Goal: Task Accomplishment & Management: Complete application form

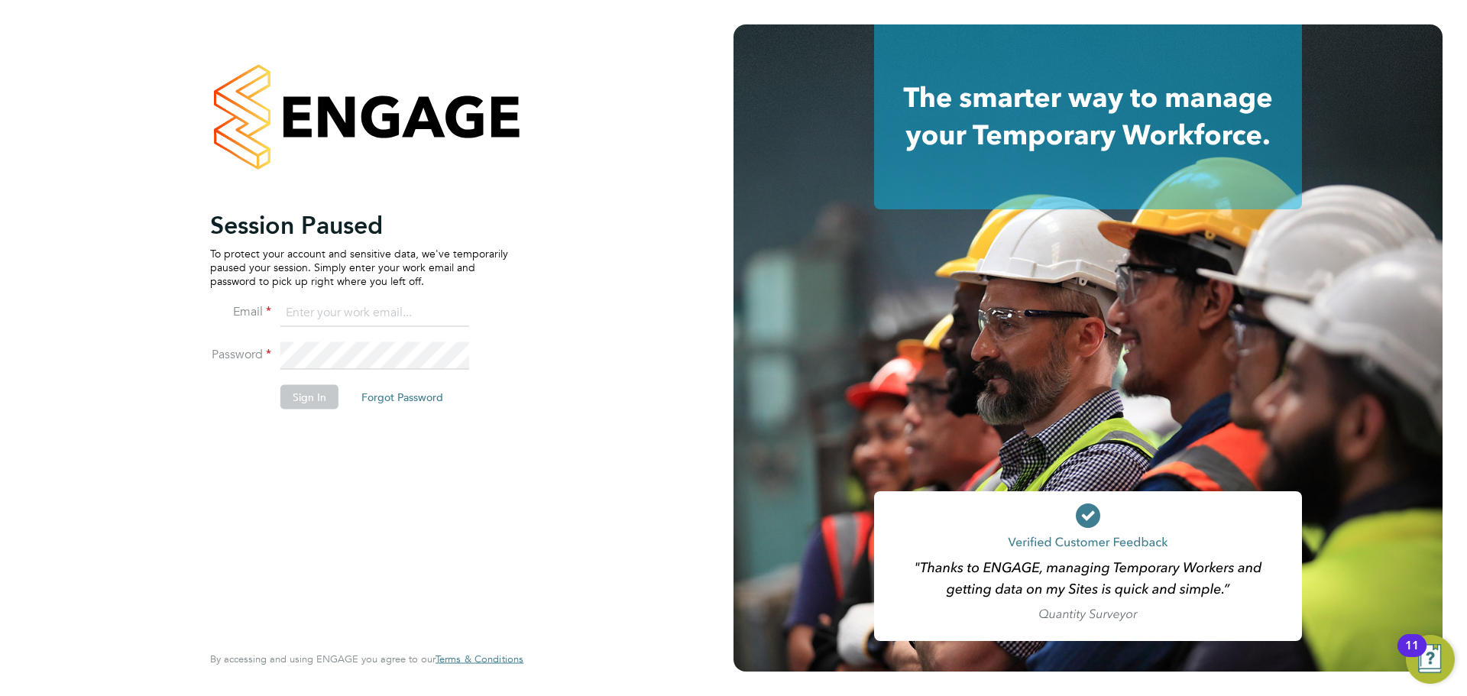
click at [323, 307] on input at bounding box center [374, 312] width 189 height 27
type input "kristian.booth@buildrec.com"
click at [305, 394] on button "Sign In" at bounding box center [309, 396] width 58 height 24
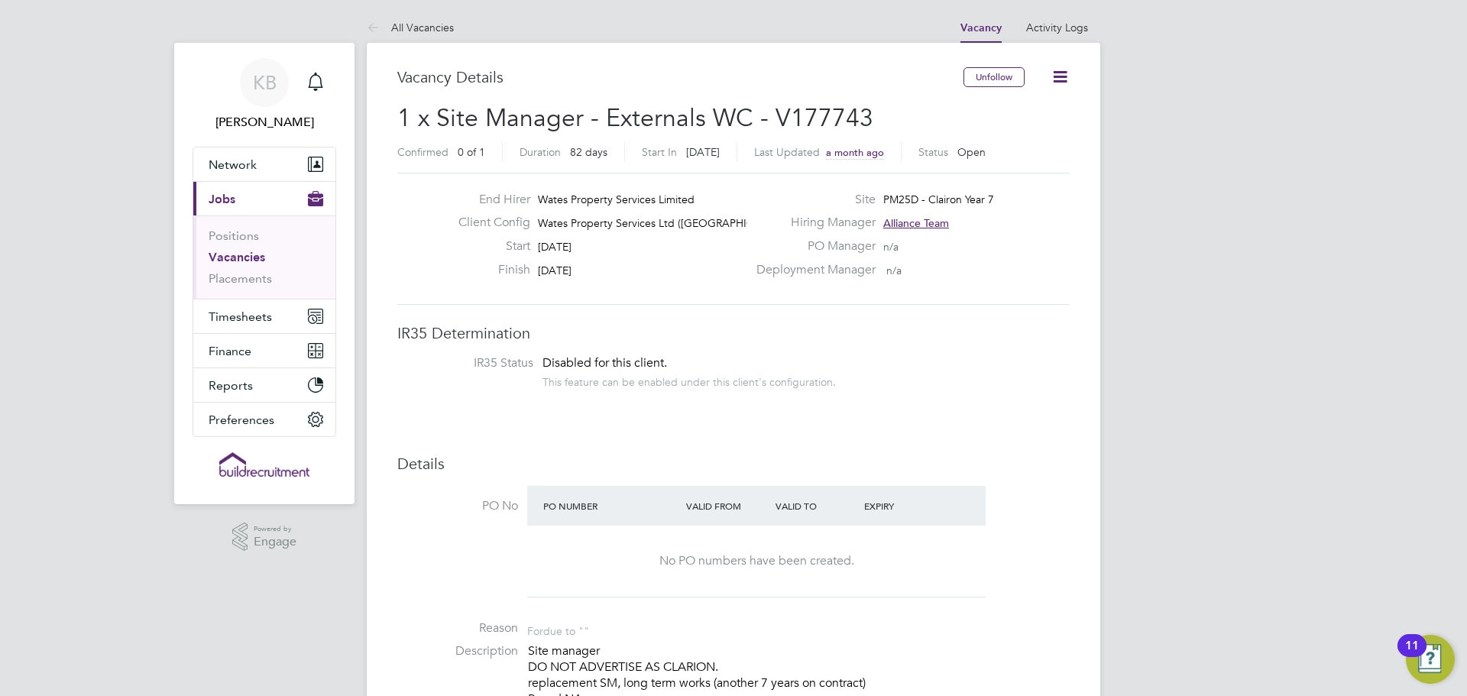
click at [238, 256] on link "Vacancies" at bounding box center [237, 257] width 57 height 15
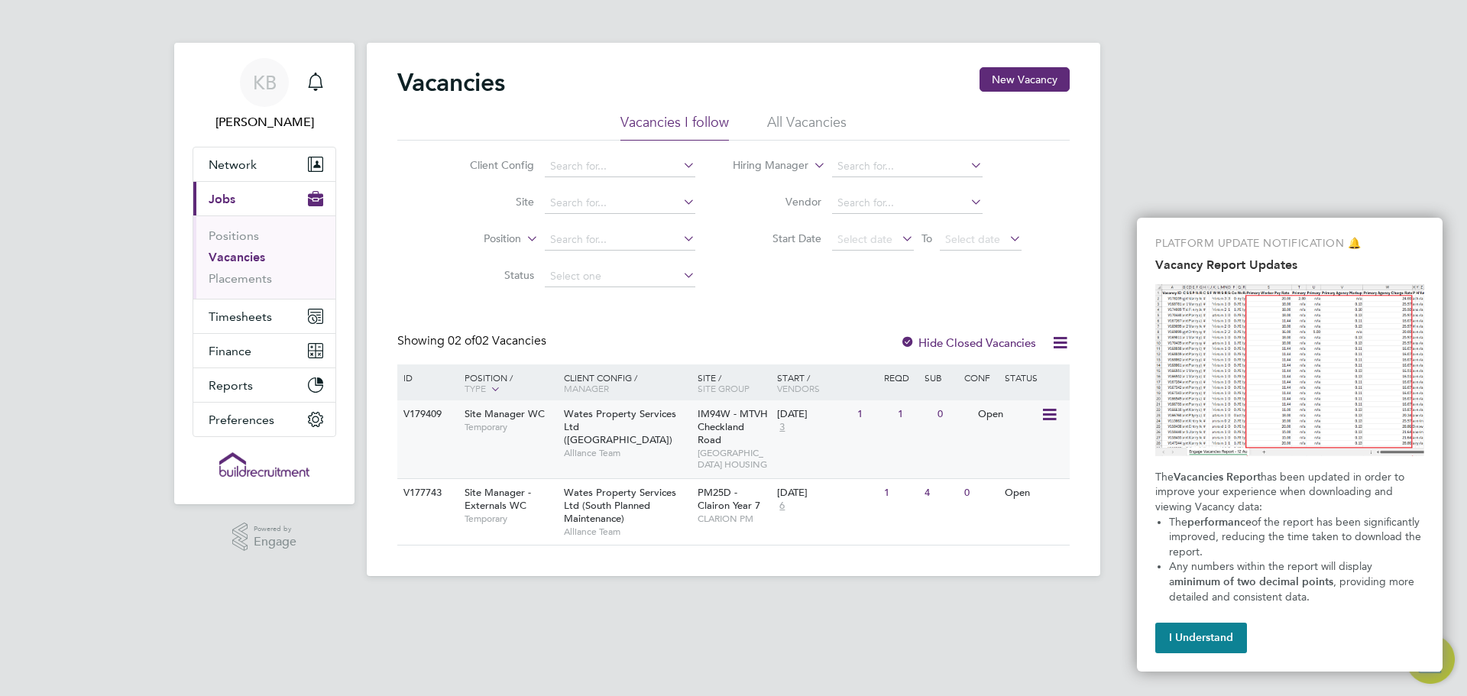
click at [621, 425] on span "Wates Property Services Ltd (Central & North)" at bounding box center [620, 426] width 112 height 39
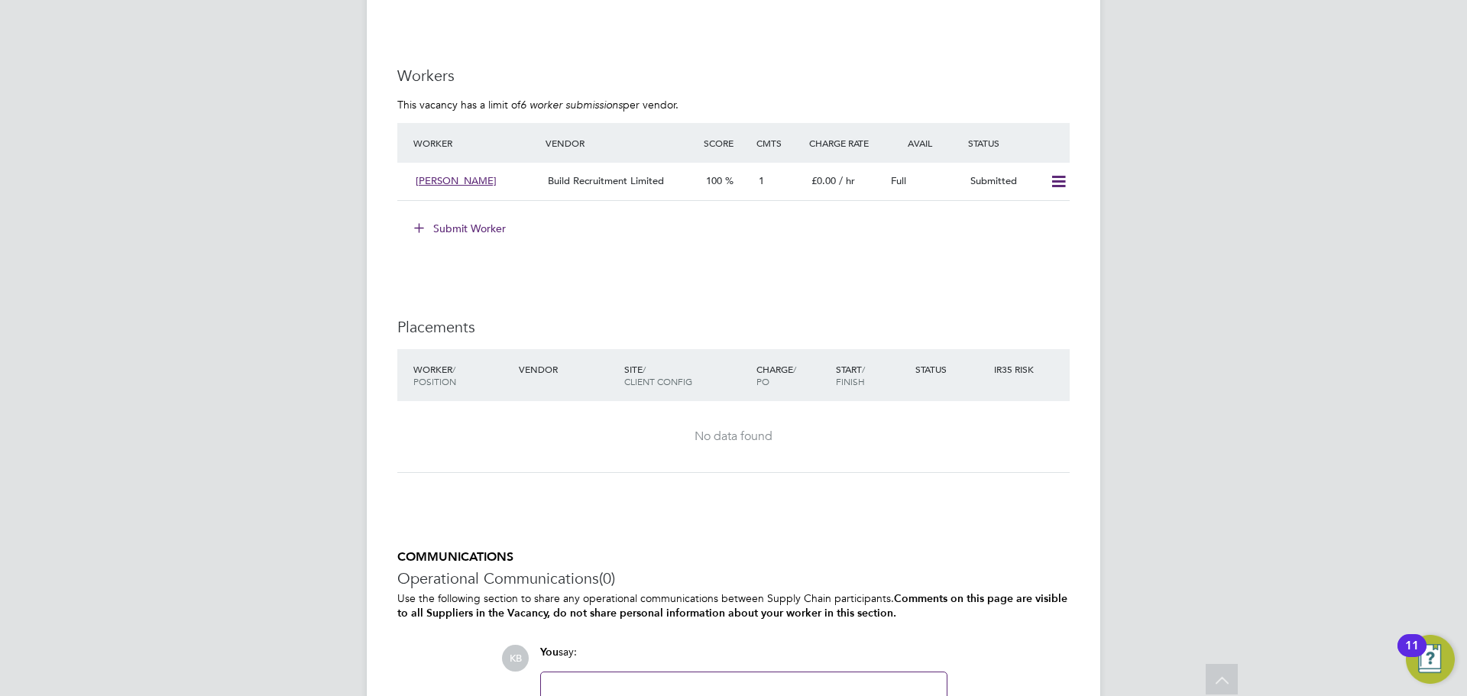
scroll to position [1146, 0]
click at [491, 228] on button "Submit Worker" at bounding box center [460, 225] width 115 height 24
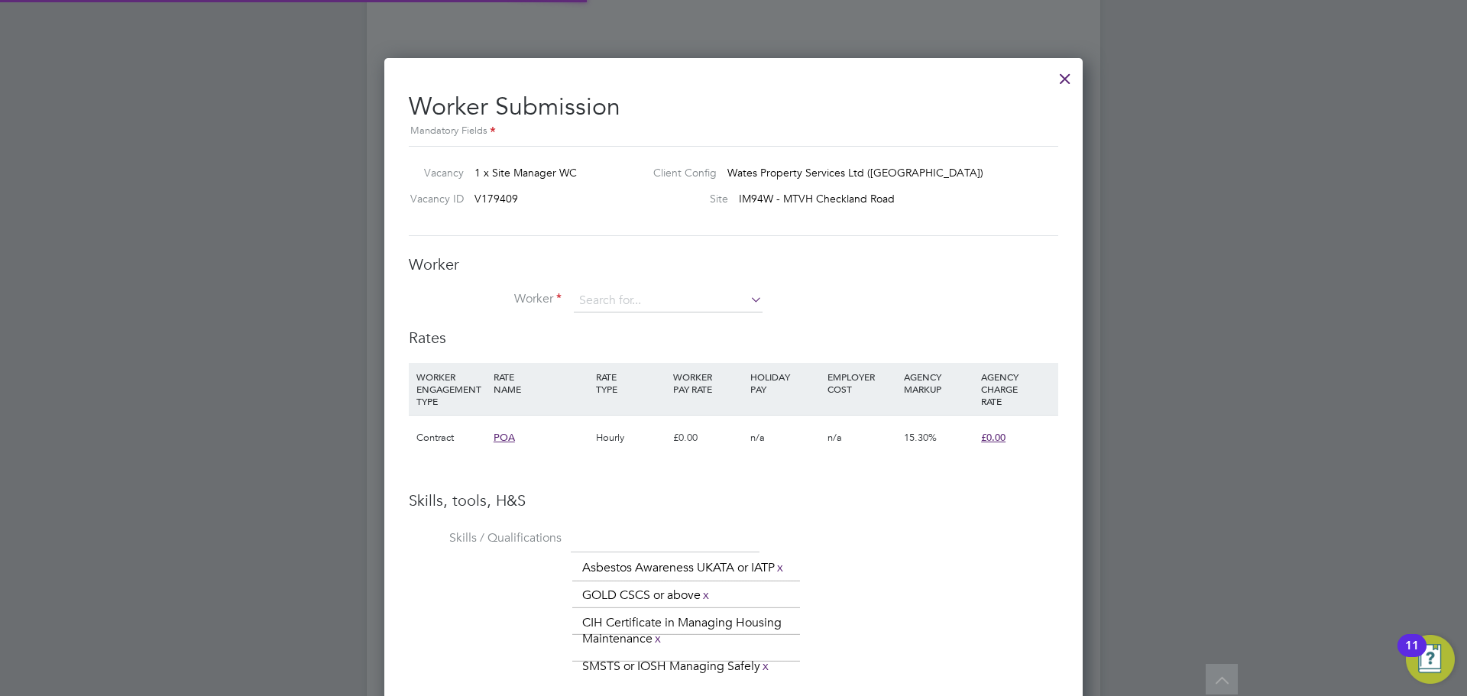
scroll to position [1076, 699]
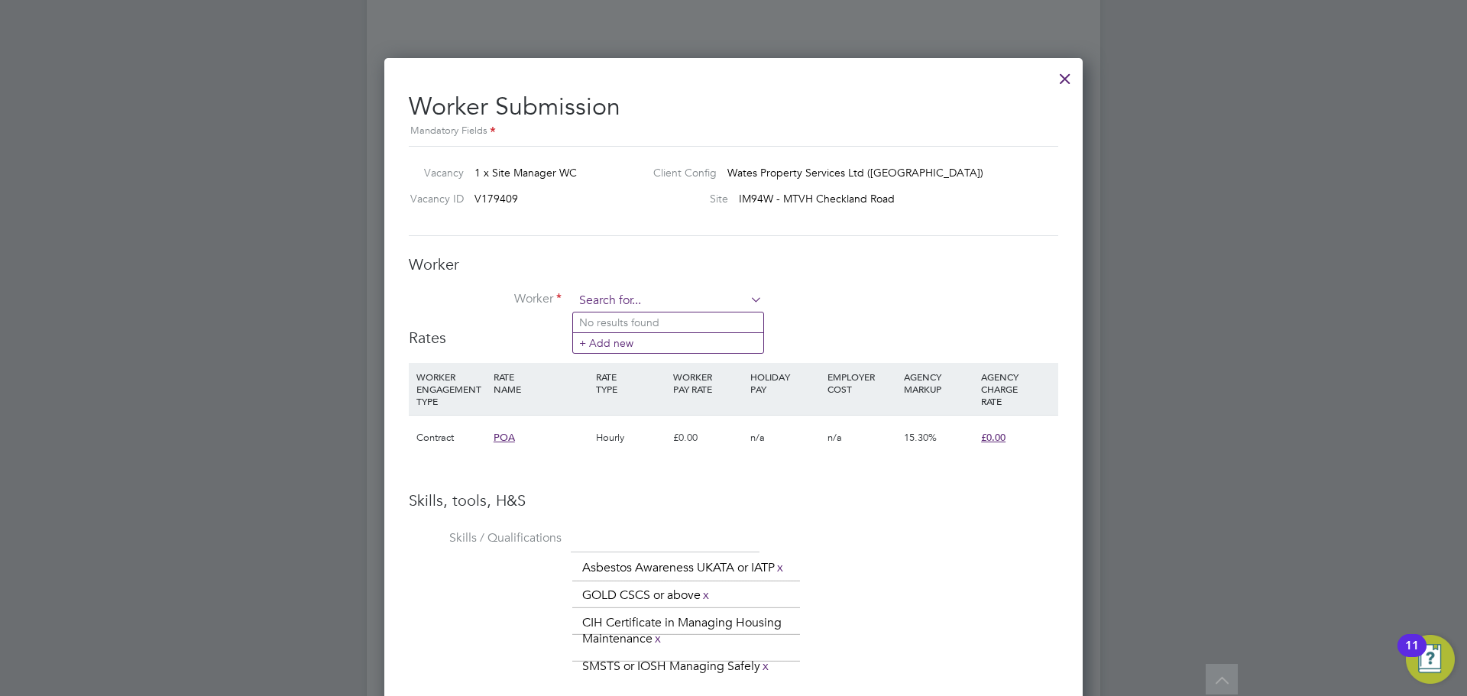
click at [627, 301] on input at bounding box center [668, 301] width 189 height 23
type input "olale"
click at [642, 296] on input at bounding box center [668, 301] width 189 height 23
click at [642, 341] on li "+ Add new" at bounding box center [668, 342] width 190 height 21
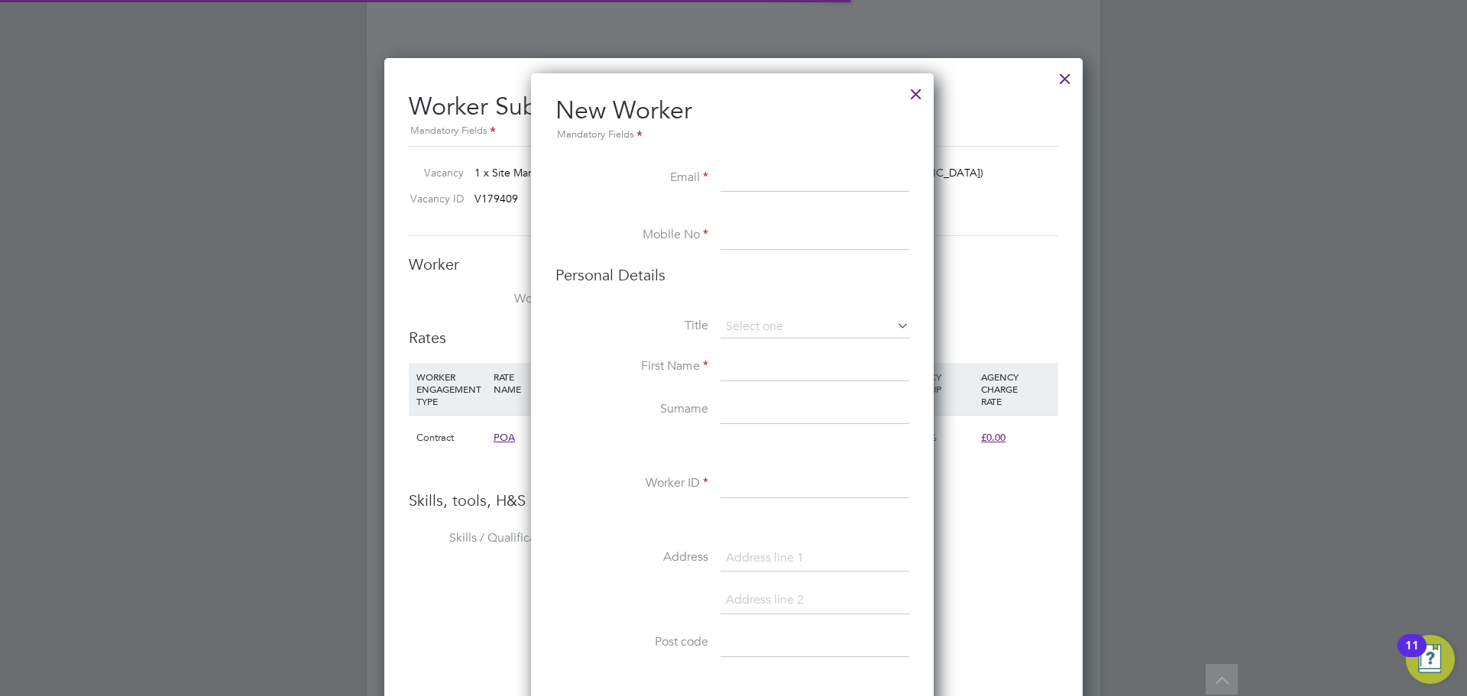
scroll to position [1292, 405]
drag, startPoint x: 746, startPoint y: 172, endPoint x: 748, endPoint y: 180, distance: 8.0
click at [747, 172] on input at bounding box center [814, 178] width 189 height 27
paste input "omoniyiolalekan7@gmail.com"
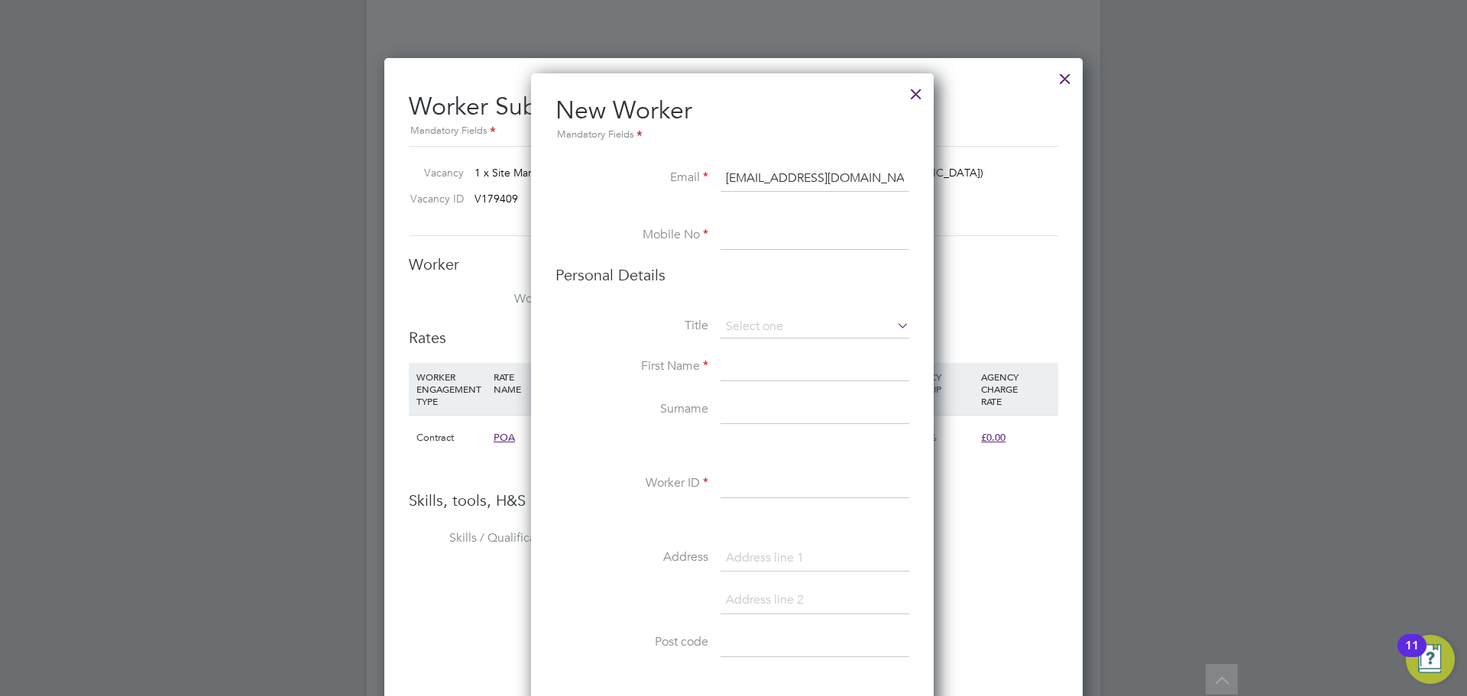
type input "omoniyiolalekan7@gmail.com"
click at [730, 235] on input at bounding box center [814, 235] width 189 height 27
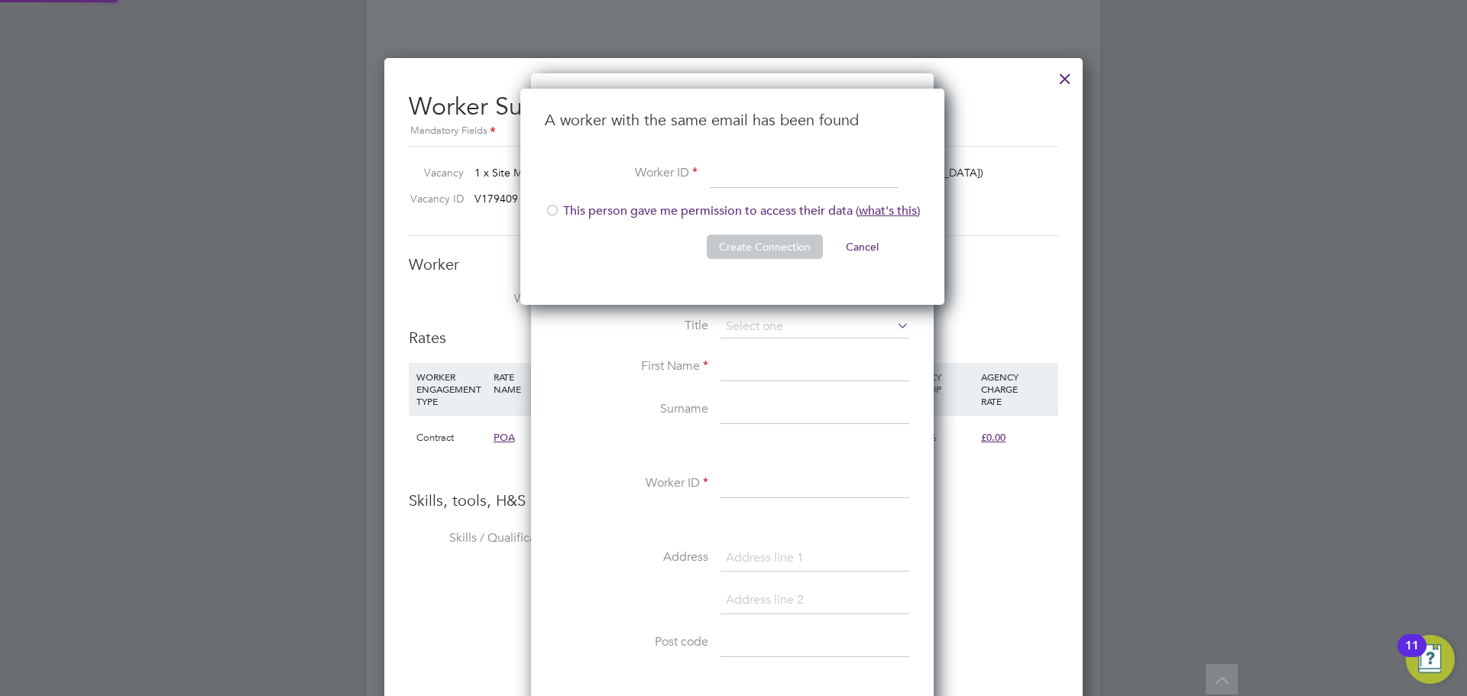
scroll to position [217, 426]
type input "286059"
click at [779, 241] on button "Create Connection" at bounding box center [765, 247] width 116 height 24
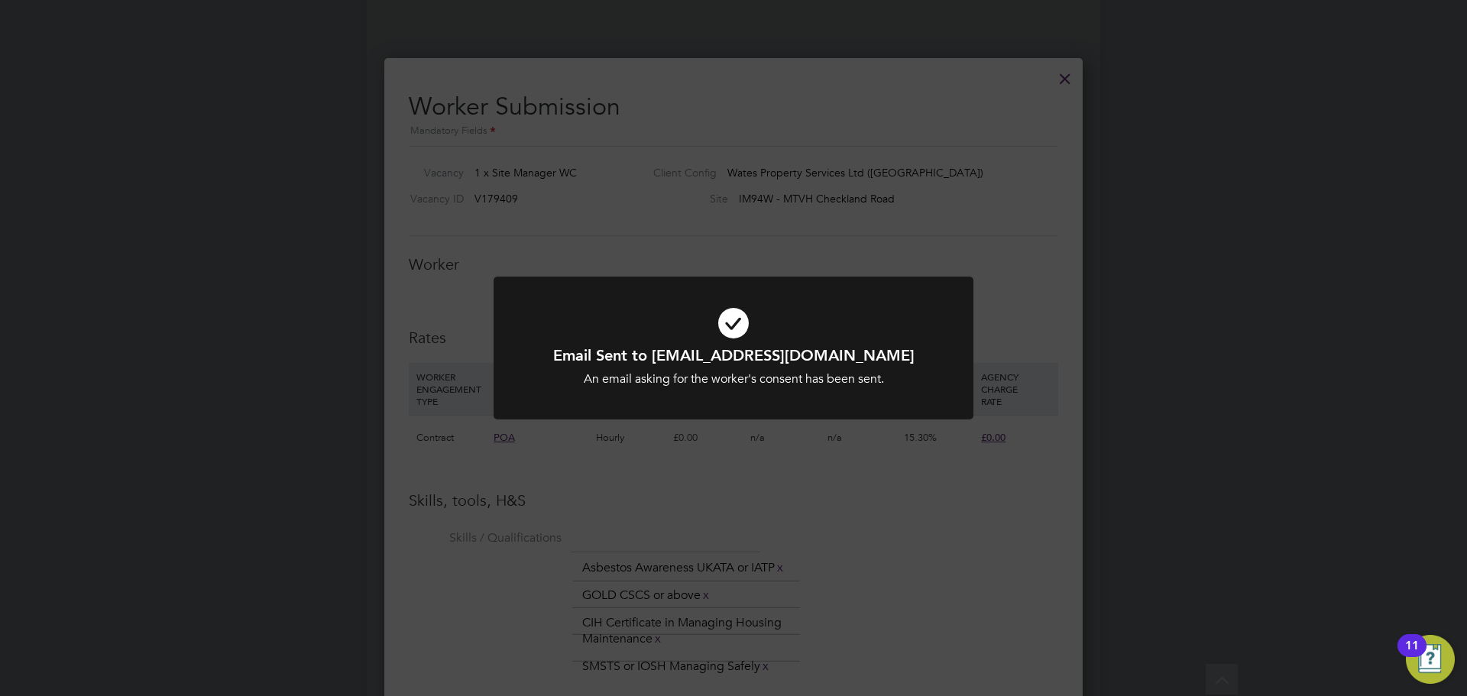
click at [915, 215] on div "Email Sent to omoniyiolalekan7@gmail.com An email asking for the worker's conse…" at bounding box center [733, 348] width 1467 height 696
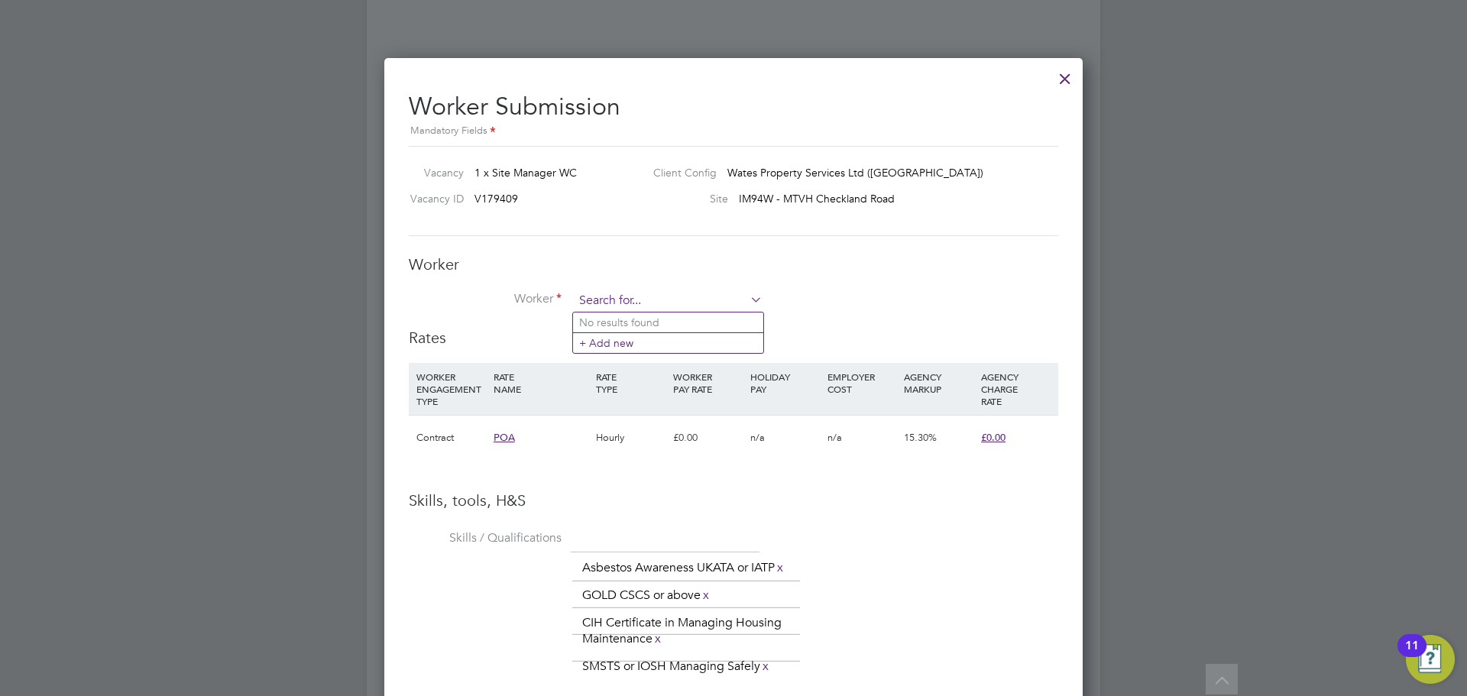
click at [632, 304] on input at bounding box center [668, 301] width 189 height 23
type input "286059"
click at [648, 344] on li "+ Add new" at bounding box center [668, 342] width 190 height 21
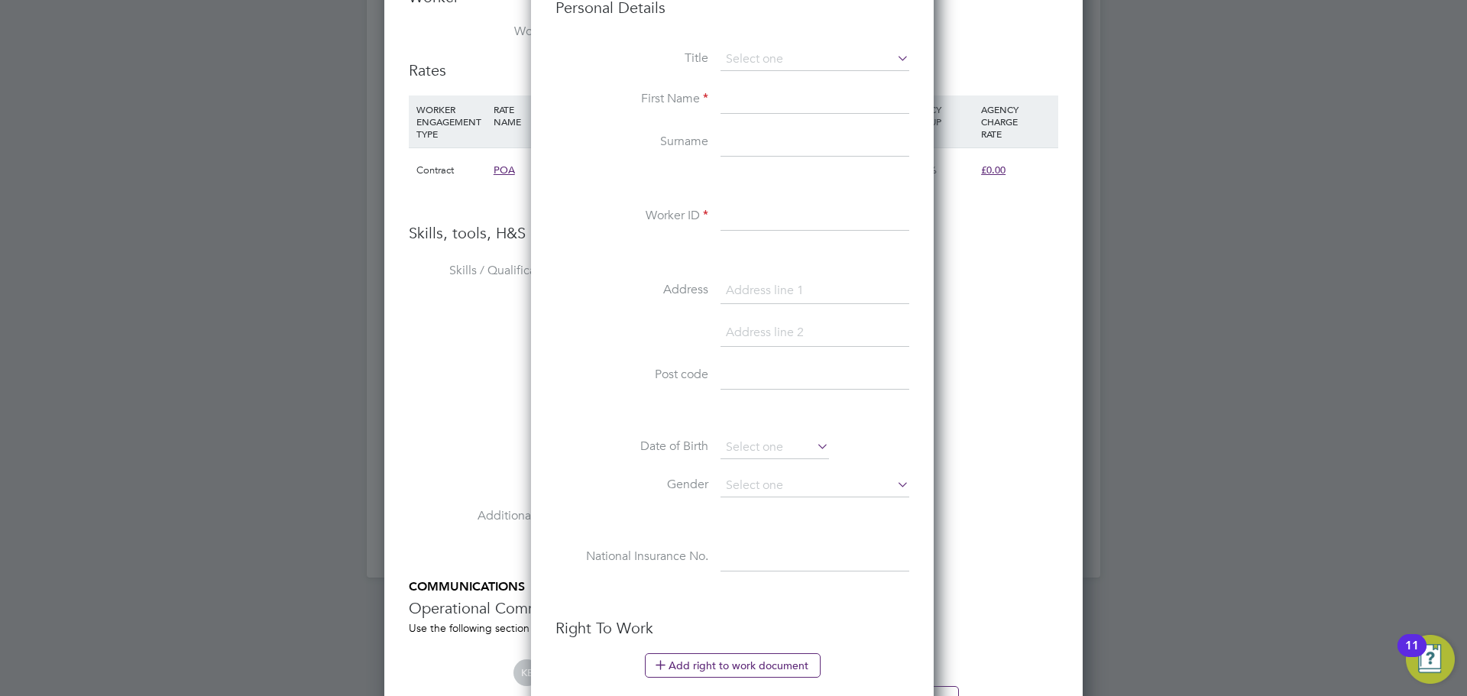
scroll to position [1451, 0]
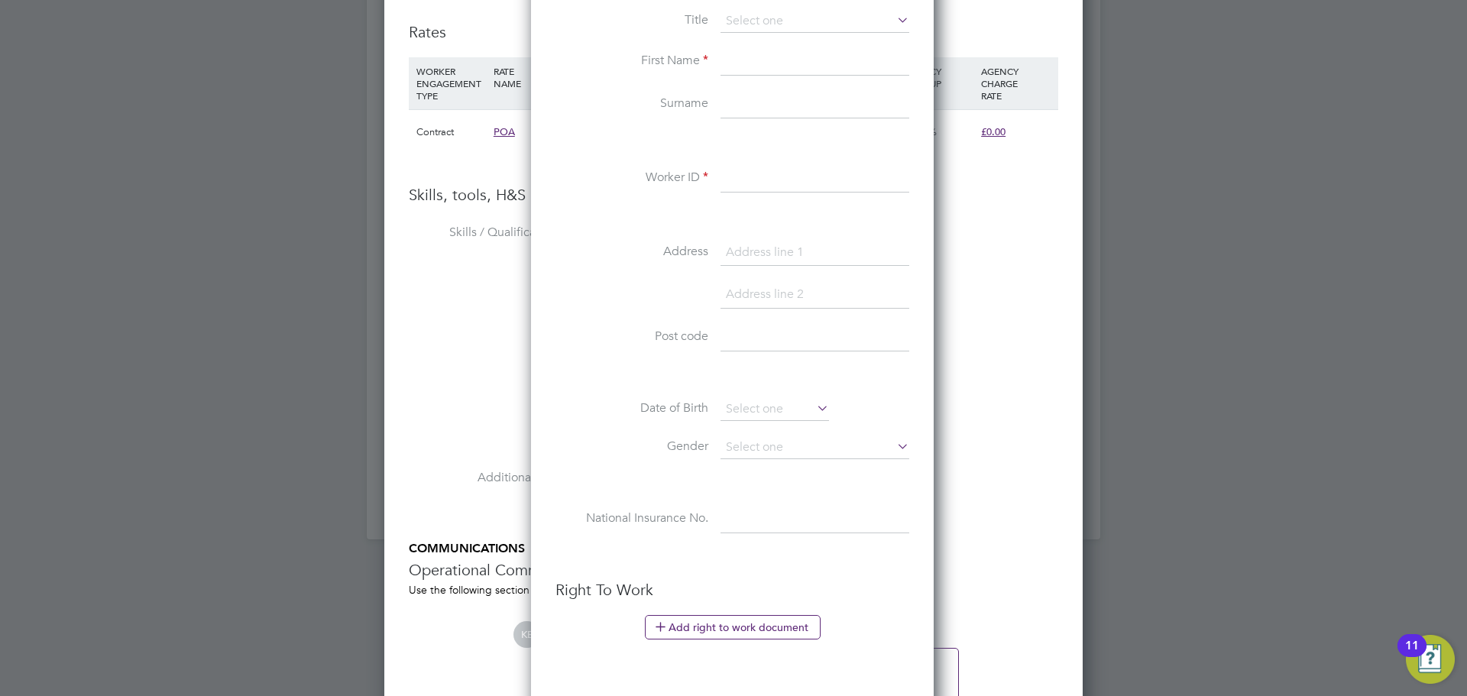
click at [740, 181] on input at bounding box center [814, 178] width 189 height 27
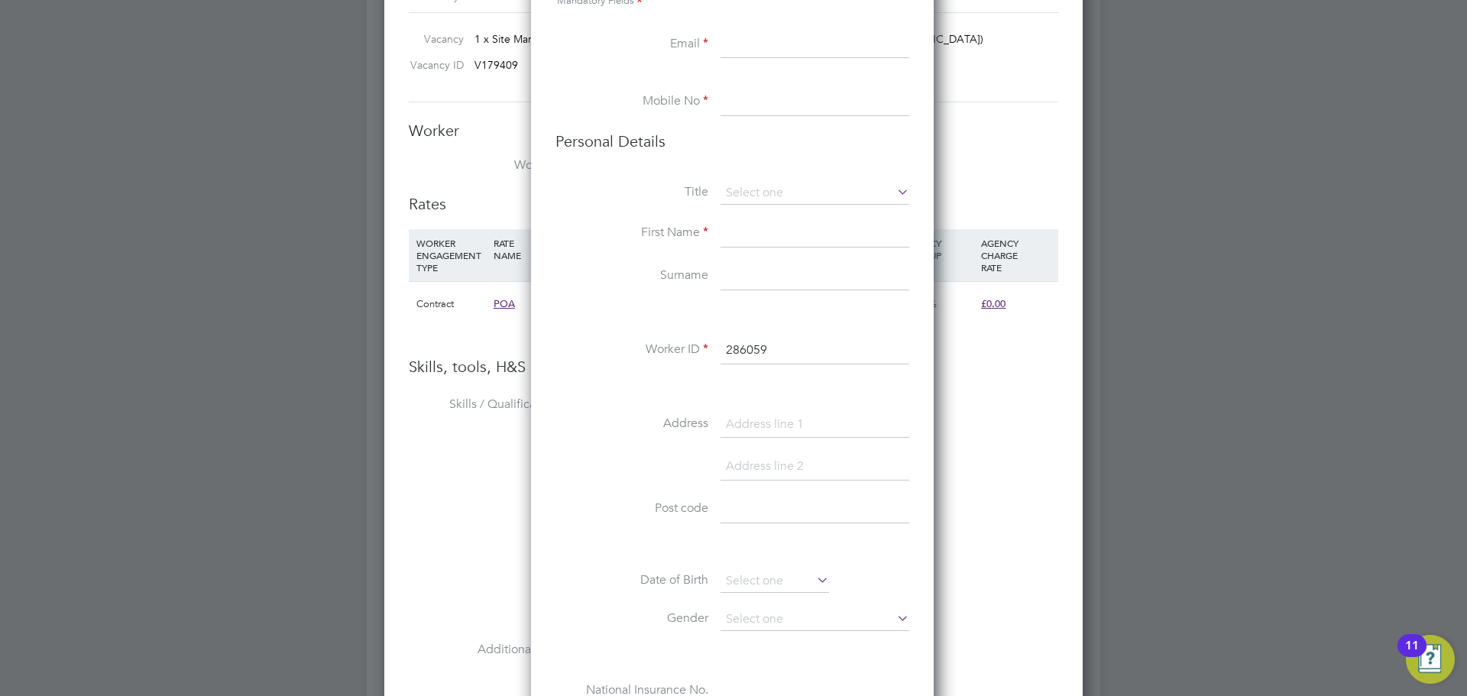
scroll to position [1222, 0]
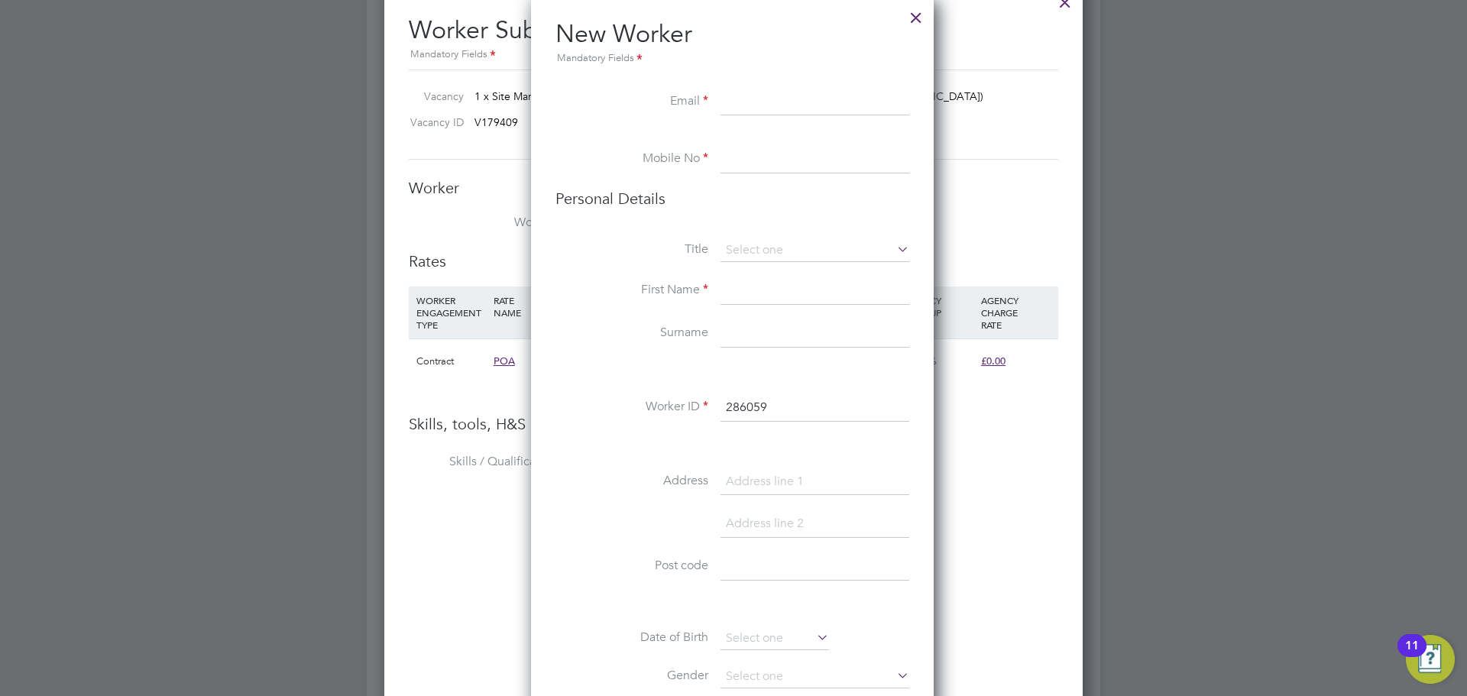
type input "286059"
click at [742, 106] on input at bounding box center [814, 102] width 189 height 27
paste input "+447867476992"
type input "+447867476992"
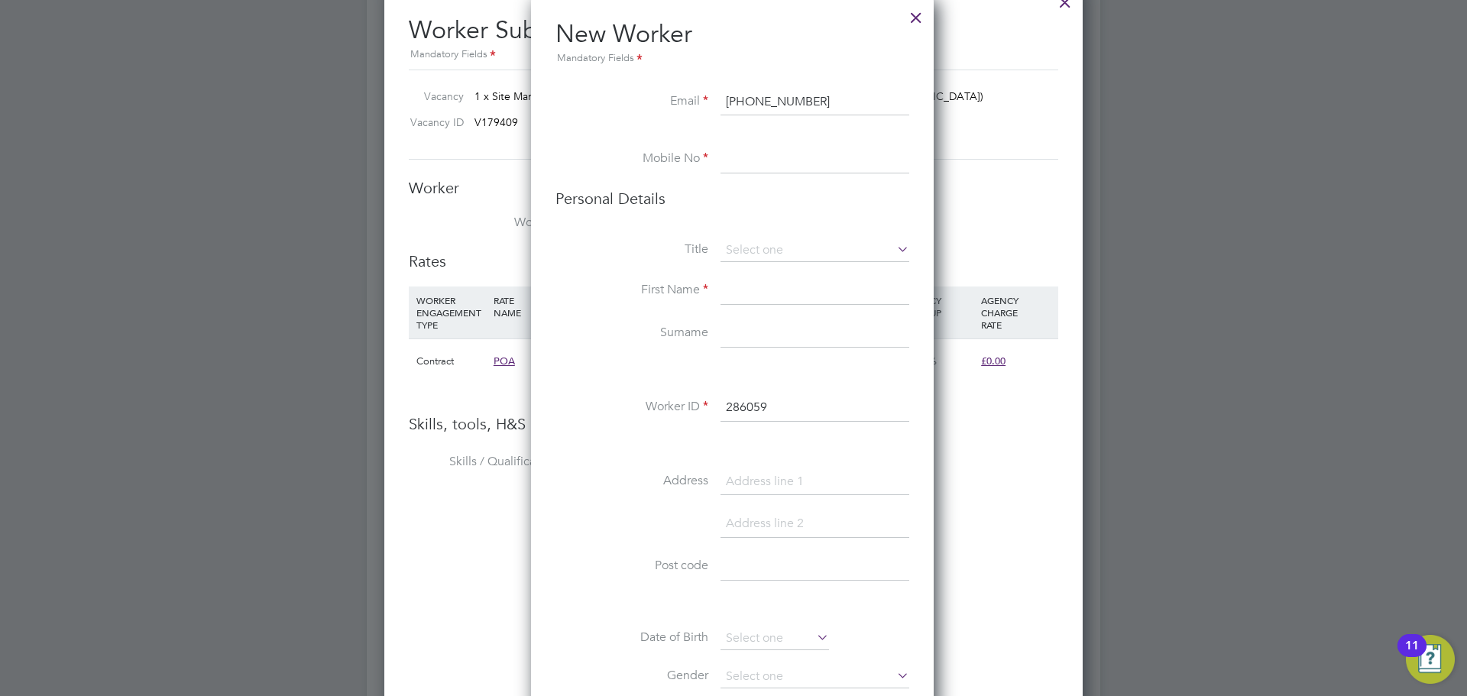
drag, startPoint x: 778, startPoint y: 104, endPoint x: 694, endPoint y: 103, distance: 84.0
click at [694, 103] on li "Email +447867476992" at bounding box center [732, 110] width 354 height 43
type input "+447867476992"
click at [739, 102] on input at bounding box center [814, 102] width 189 height 27
drag, startPoint x: 778, startPoint y: 100, endPoint x: 703, endPoint y: 98, distance: 75.7
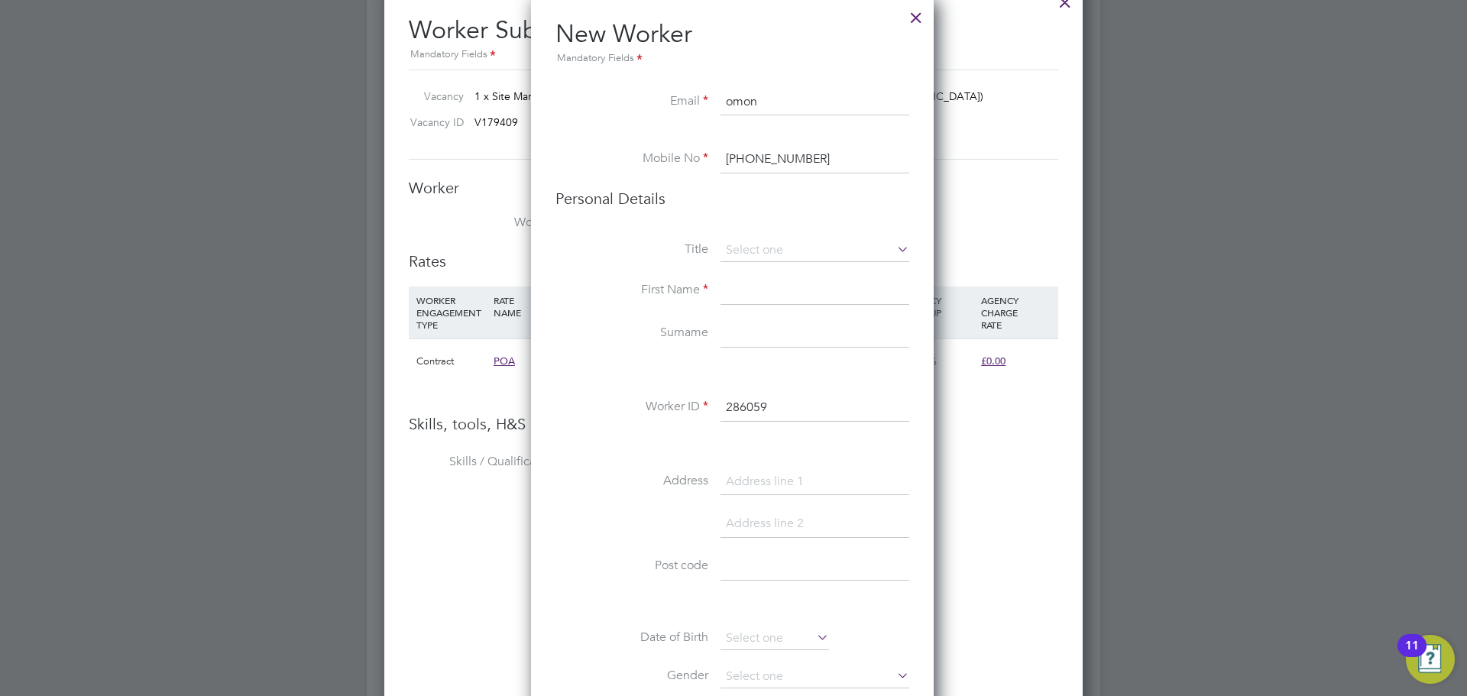
click at [703, 98] on li "Email omon" at bounding box center [732, 110] width 354 height 43
paste input "omoniyiolalekan7@gmail.com"
type input "omoniyiolalekan7@gmail.com"
click at [760, 250] on input at bounding box center [814, 250] width 189 height 23
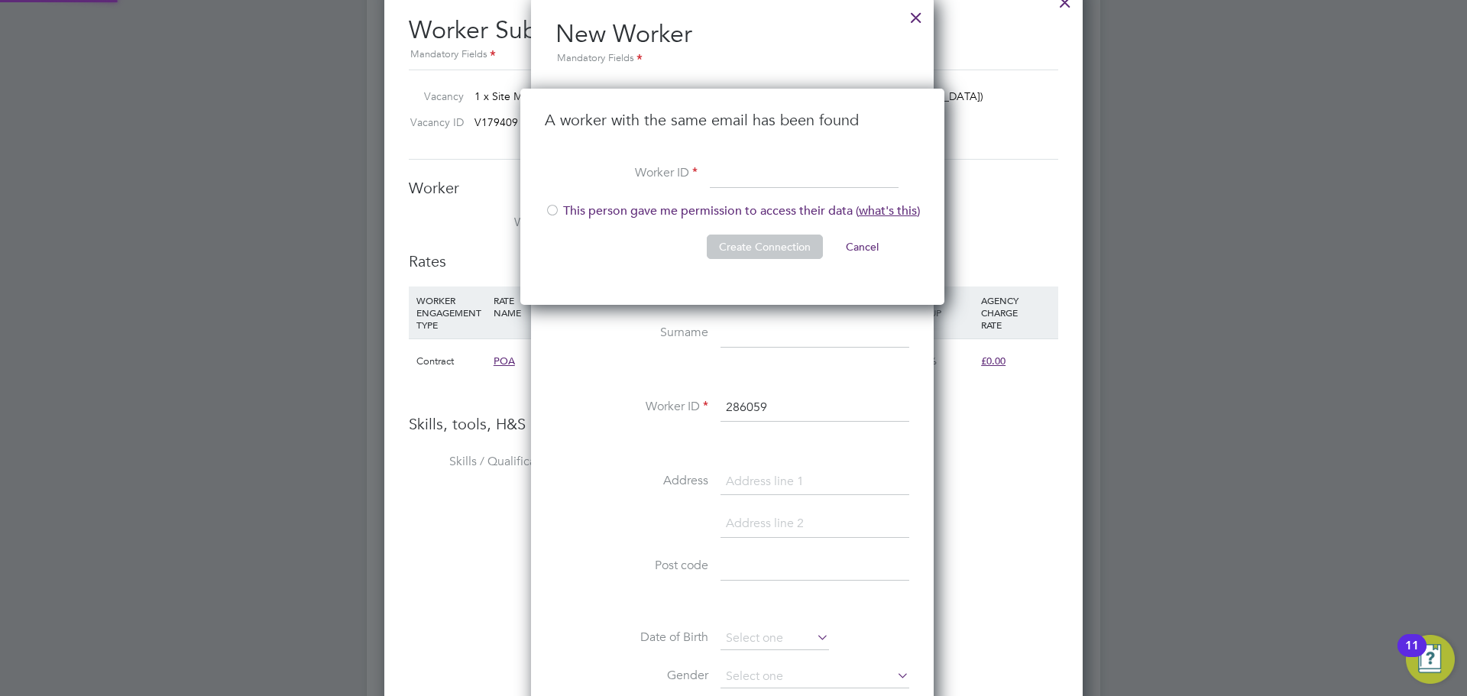
scroll to position [217, 426]
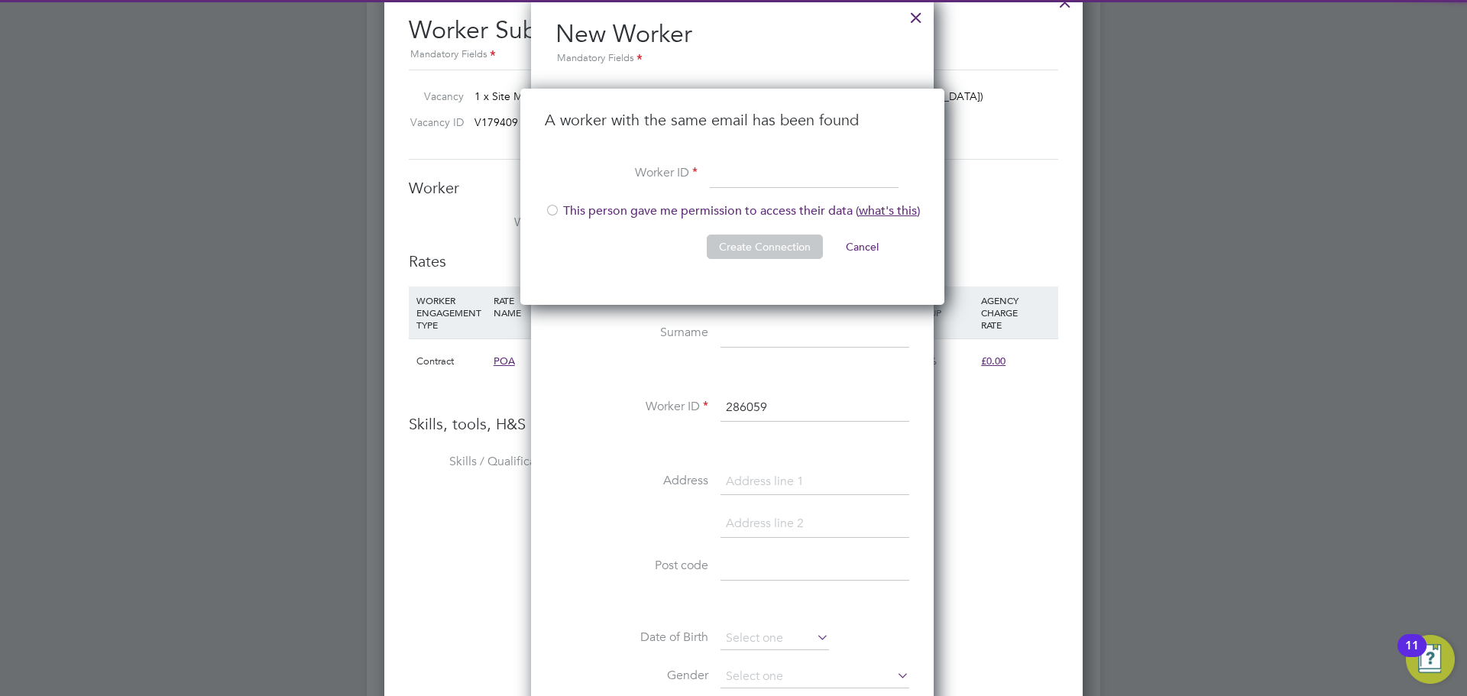
click at [767, 267] on li "Create Connection Cancel" at bounding box center [732, 255] width 375 height 40
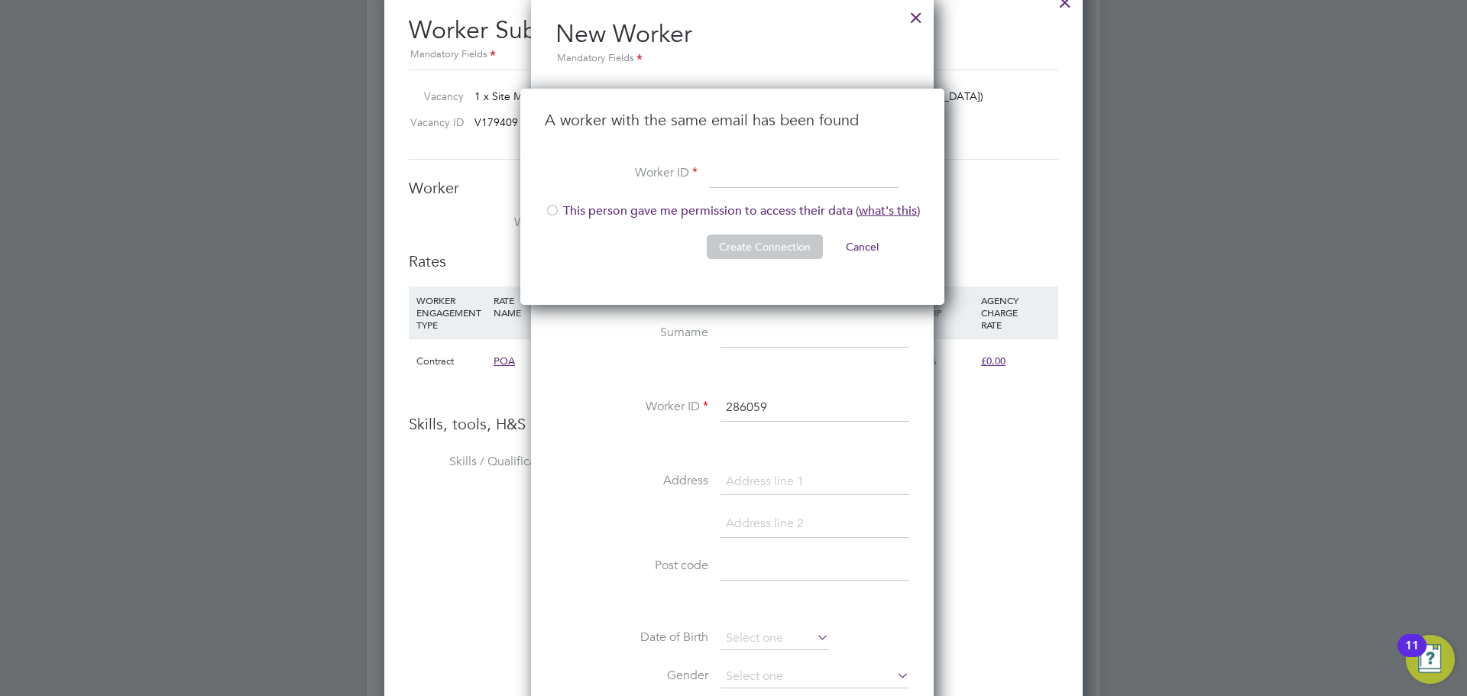
click at [733, 172] on input at bounding box center [804, 173] width 189 height 27
type input "286059"
click at [552, 209] on div at bounding box center [552, 211] width 15 height 15
click at [746, 247] on button "Create Connection" at bounding box center [765, 247] width 116 height 24
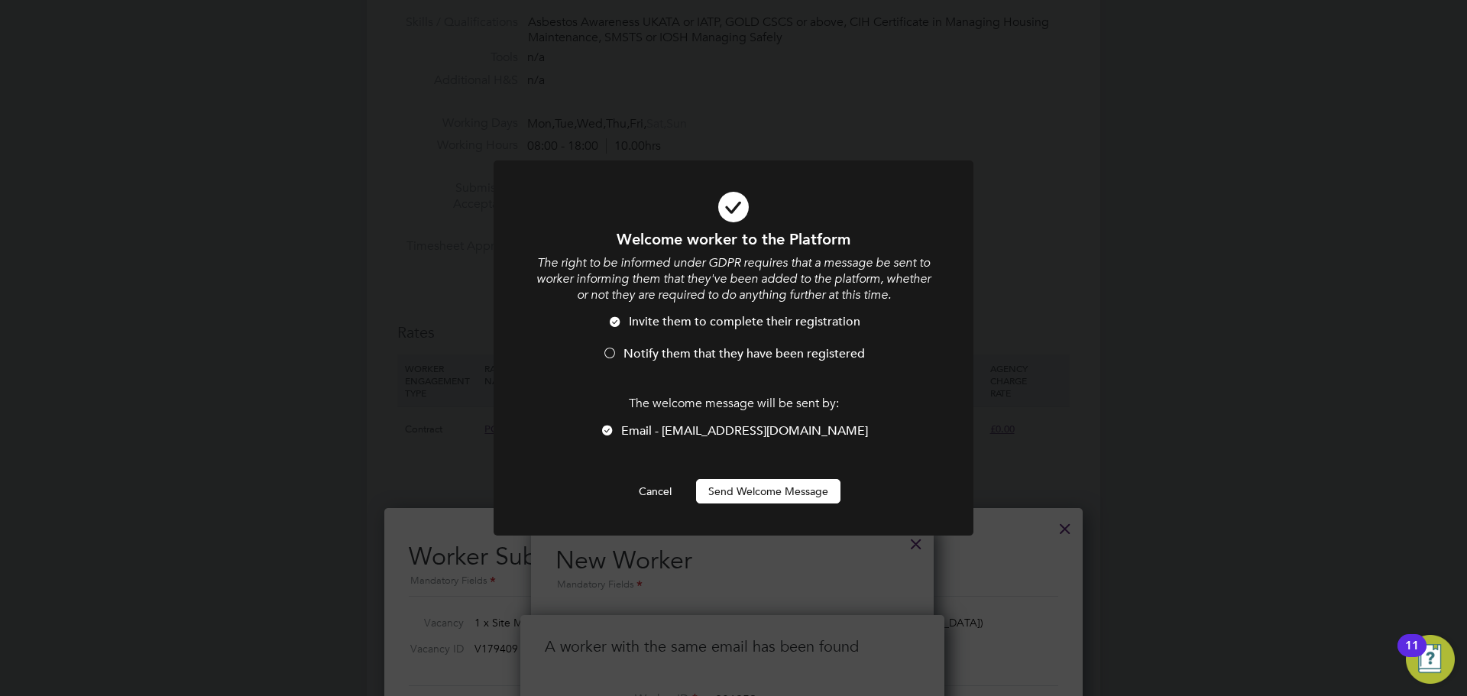
click at [752, 496] on button "Send Welcome Message" at bounding box center [768, 491] width 144 height 24
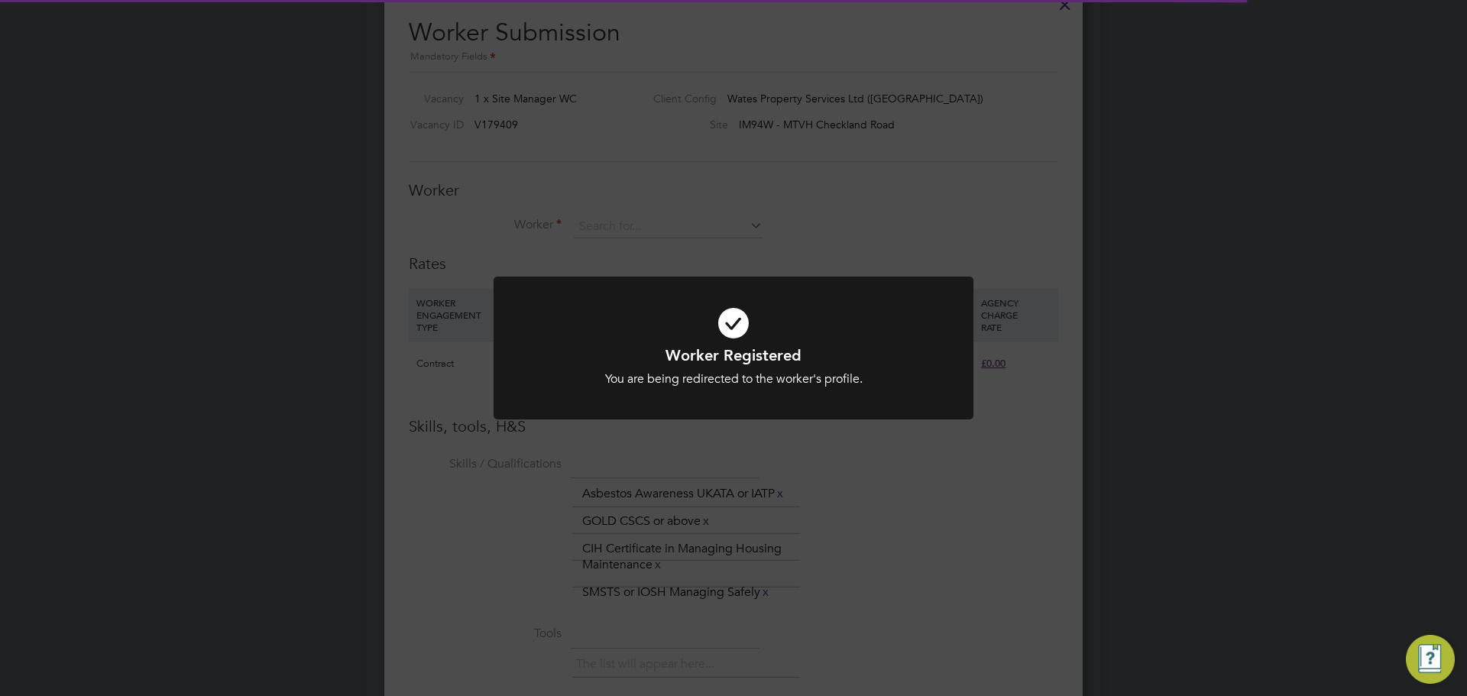
scroll to position [1222, 0]
click at [1021, 200] on div "Worker Registered You are being redirected to the worker's profile. Cancel Okay" at bounding box center [733, 348] width 1467 height 696
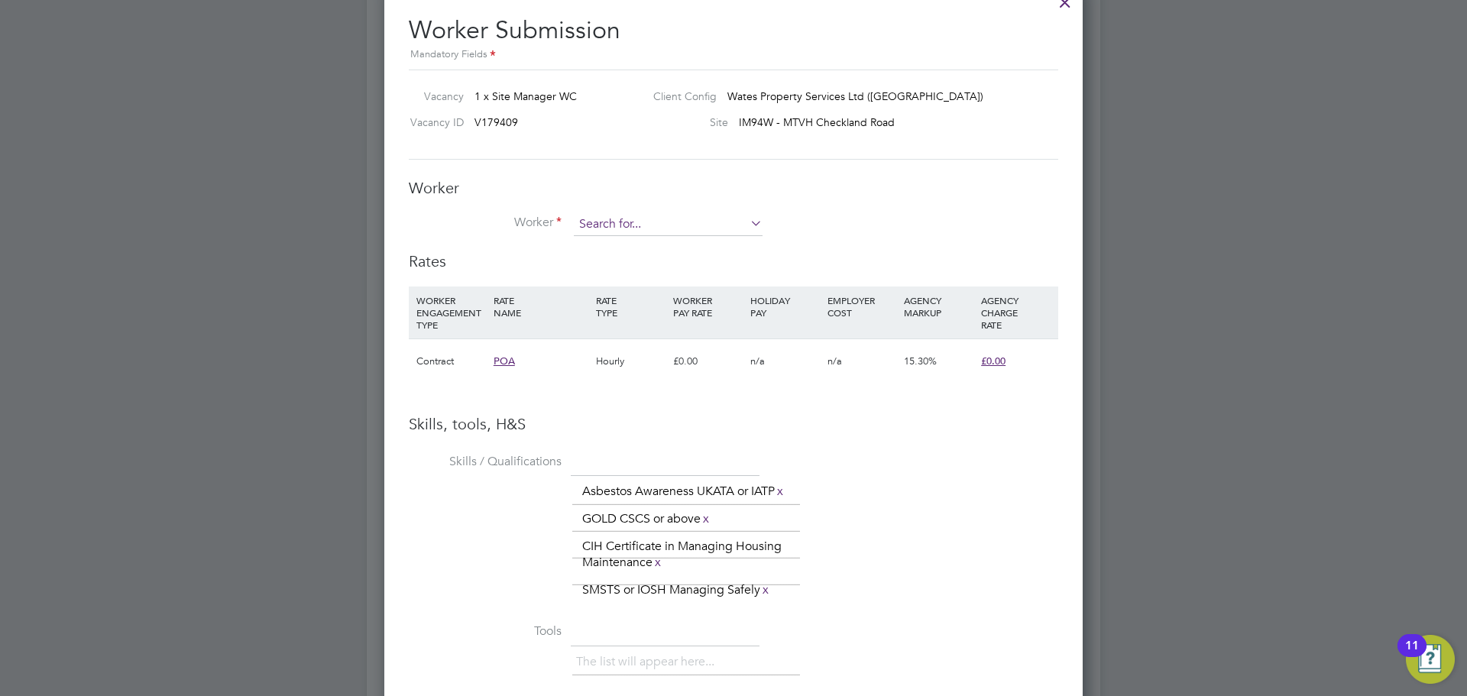
click at [628, 220] on input at bounding box center [668, 224] width 189 height 23
click at [651, 247] on li "Olalekan Omoniyi ( 286059 )" at bounding box center [668, 246] width 190 height 21
type input "Olalekan Omoniyi (286059)"
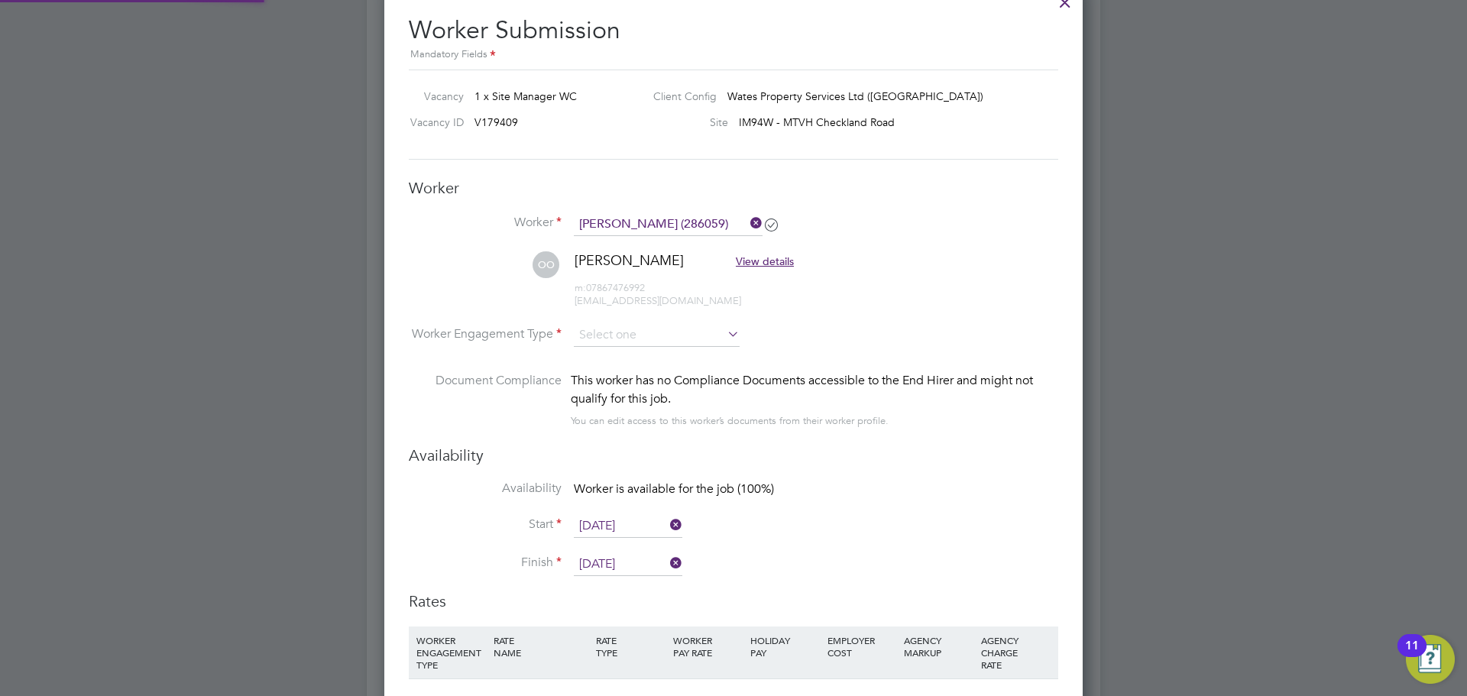
scroll to position [1415, 699]
click at [606, 335] on input at bounding box center [657, 335] width 166 height 23
click at [619, 354] on li "Contract" at bounding box center [656, 357] width 167 height 20
type input "Contract"
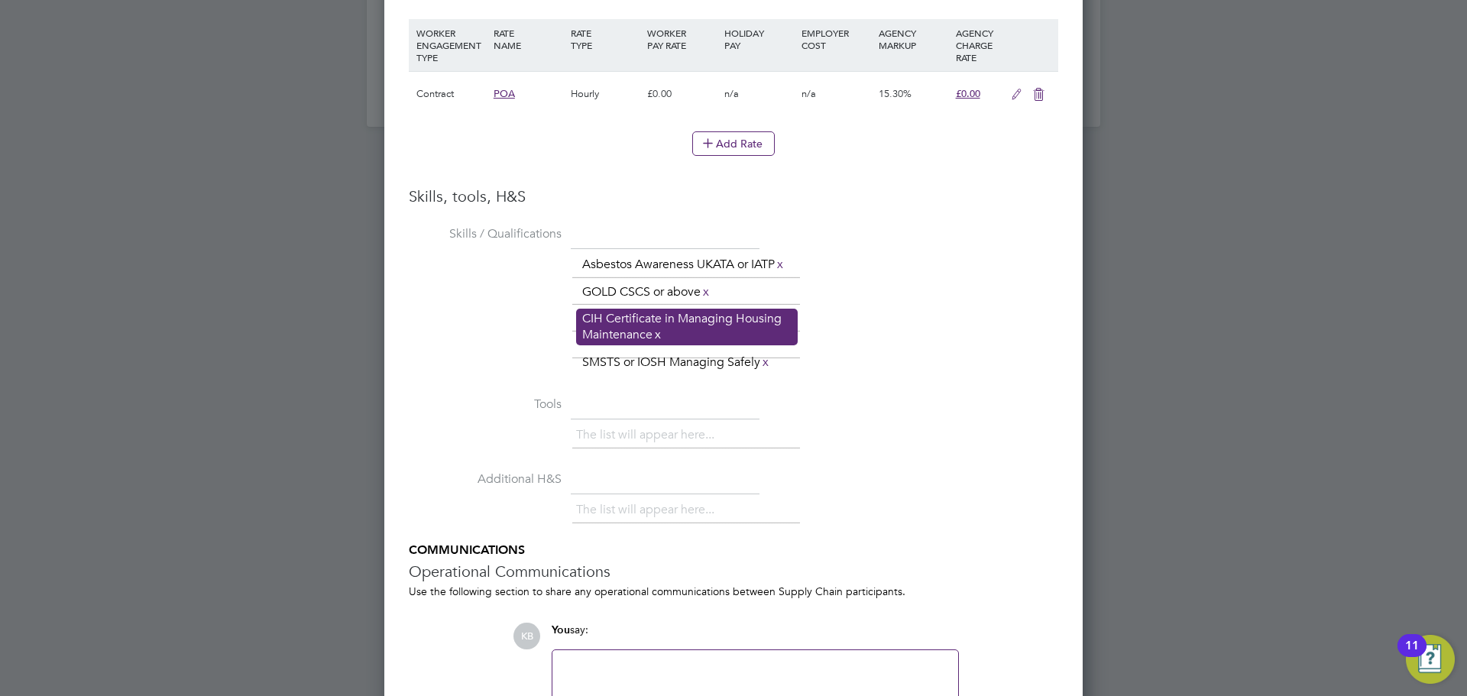
scroll to position [1962, 0]
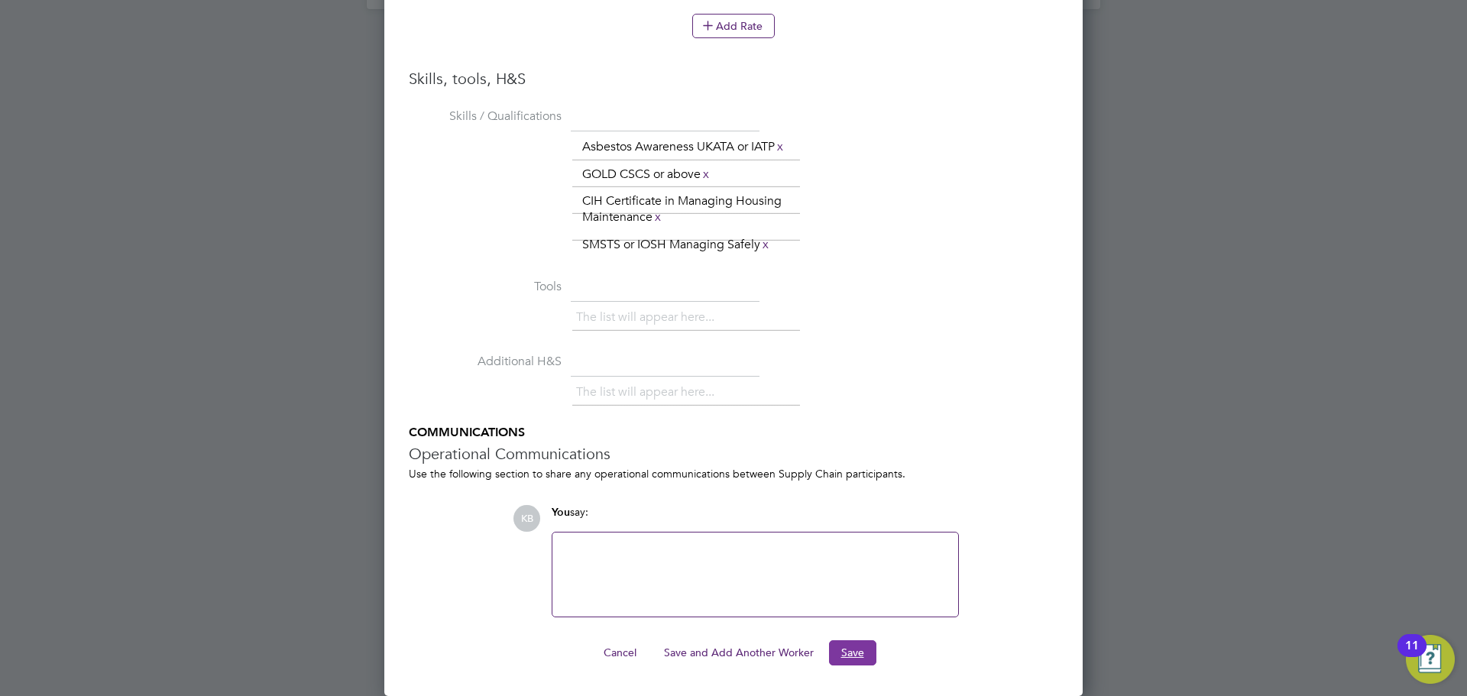
click at [849, 659] on button "Save" at bounding box center [852, 652] width 47 height 24
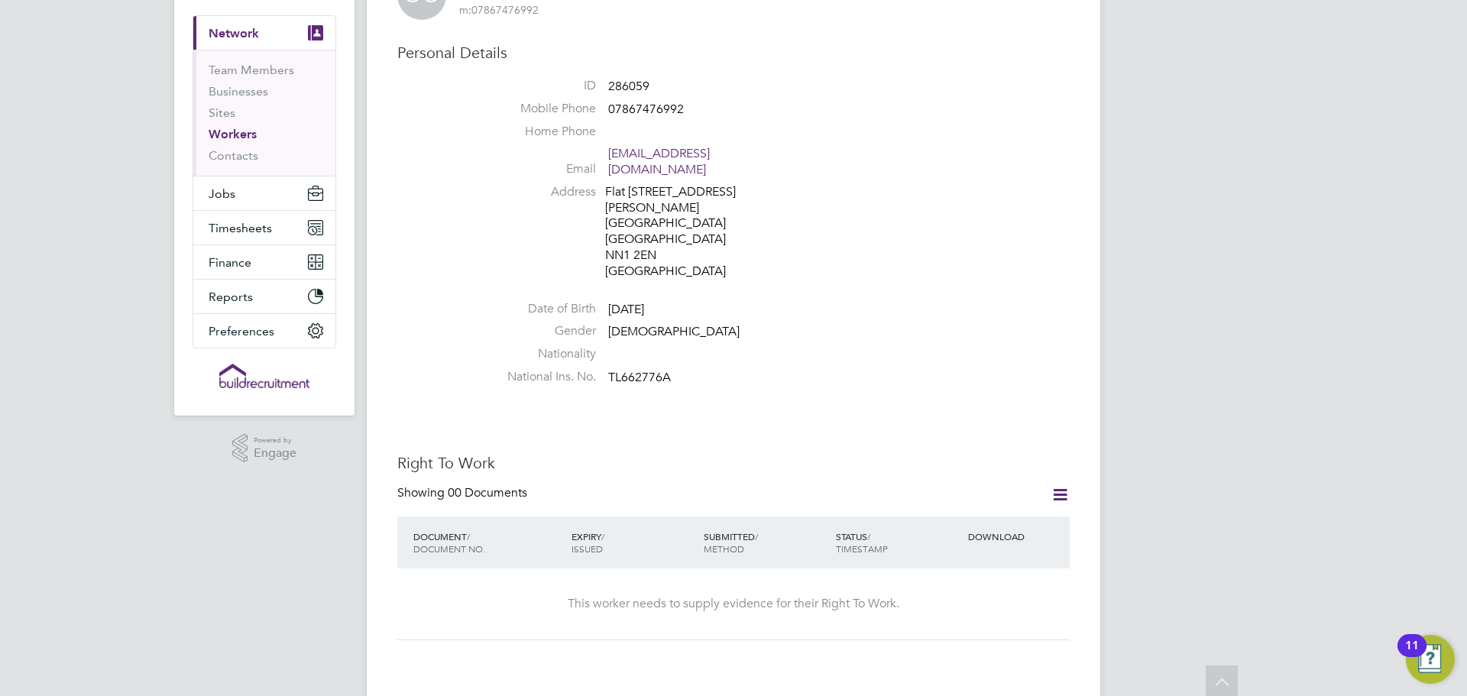
scroll to position [0, 0]
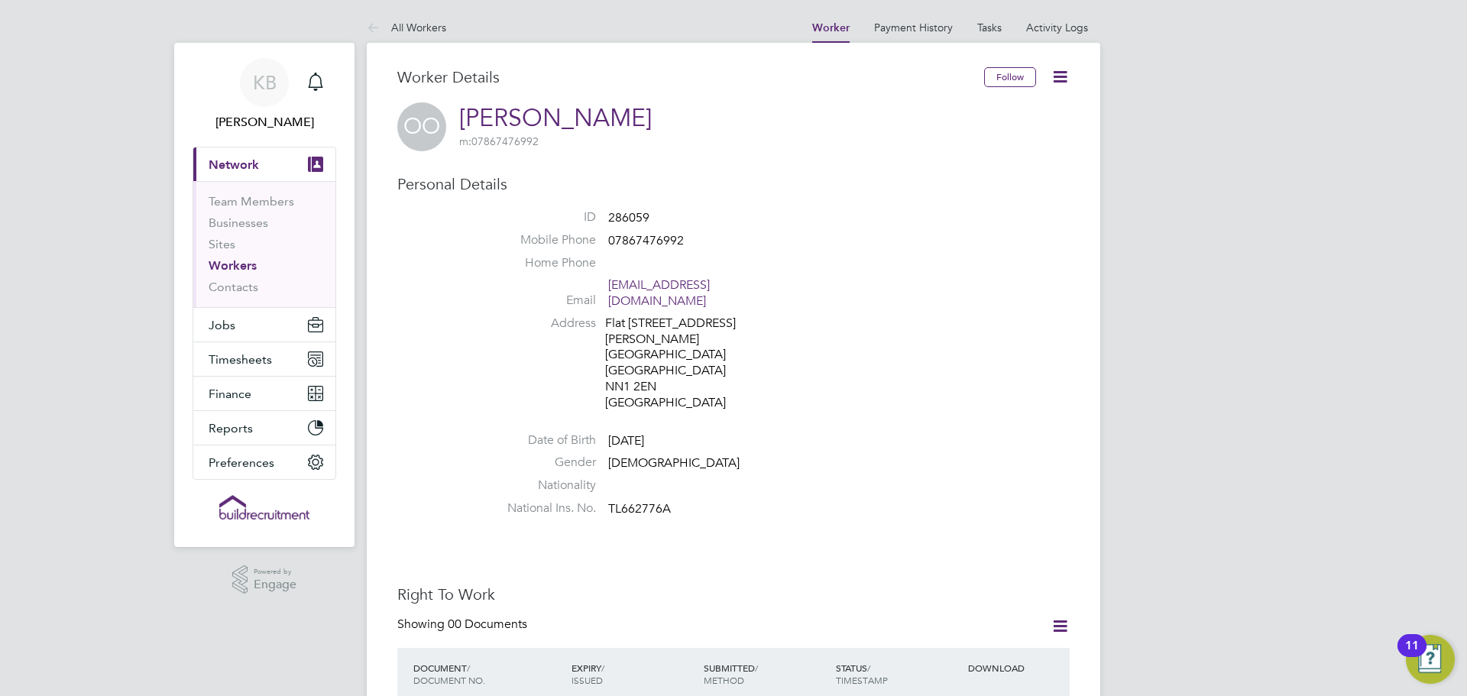
click at [251, 176] on button "Current page: Network" at bounding box center [264, 164] width 142 height 34
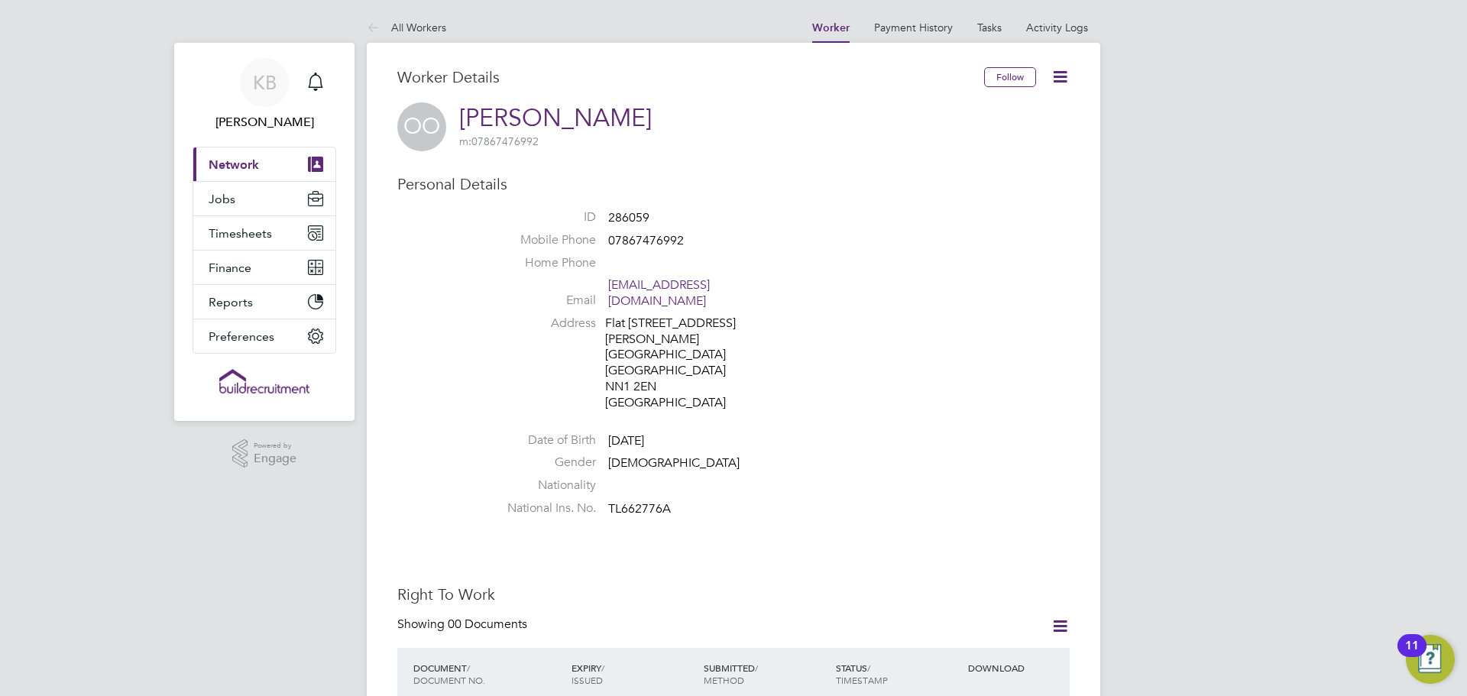
click at [245, 167] on span "Network" at bounding box center [234, 164] width 50 height 15
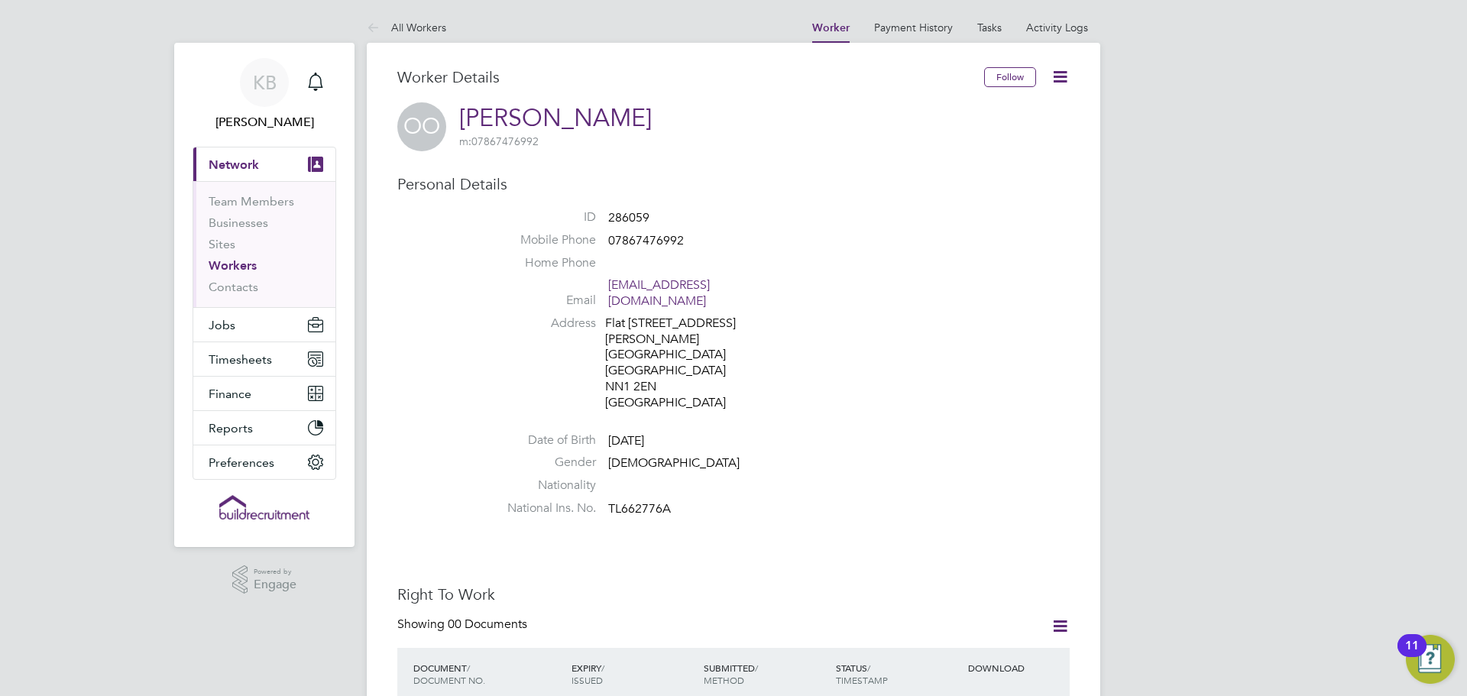
click at [243, 163] on span "Network" at bounding box center [234, 164] width 50 height 15
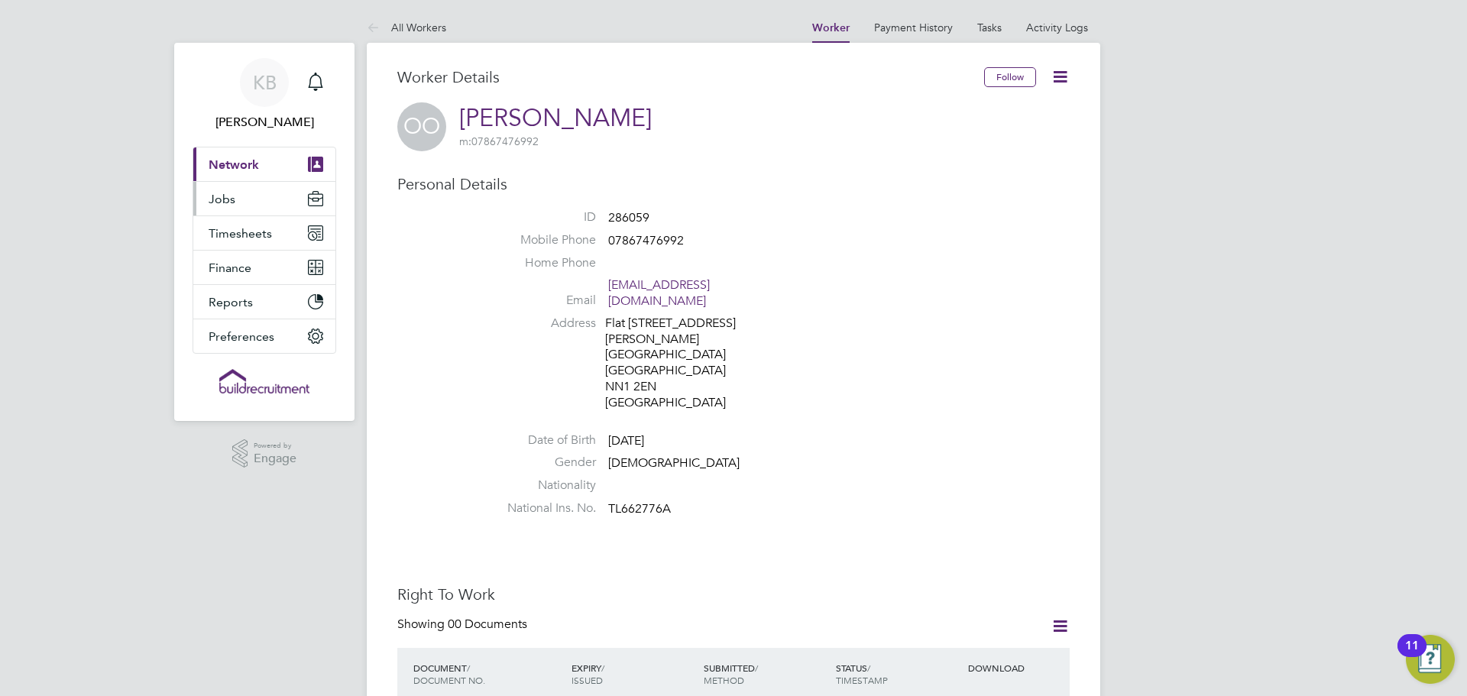
click at [236, 195] on button "Jobs" at bounding box center [264, 199] width 142 height 34
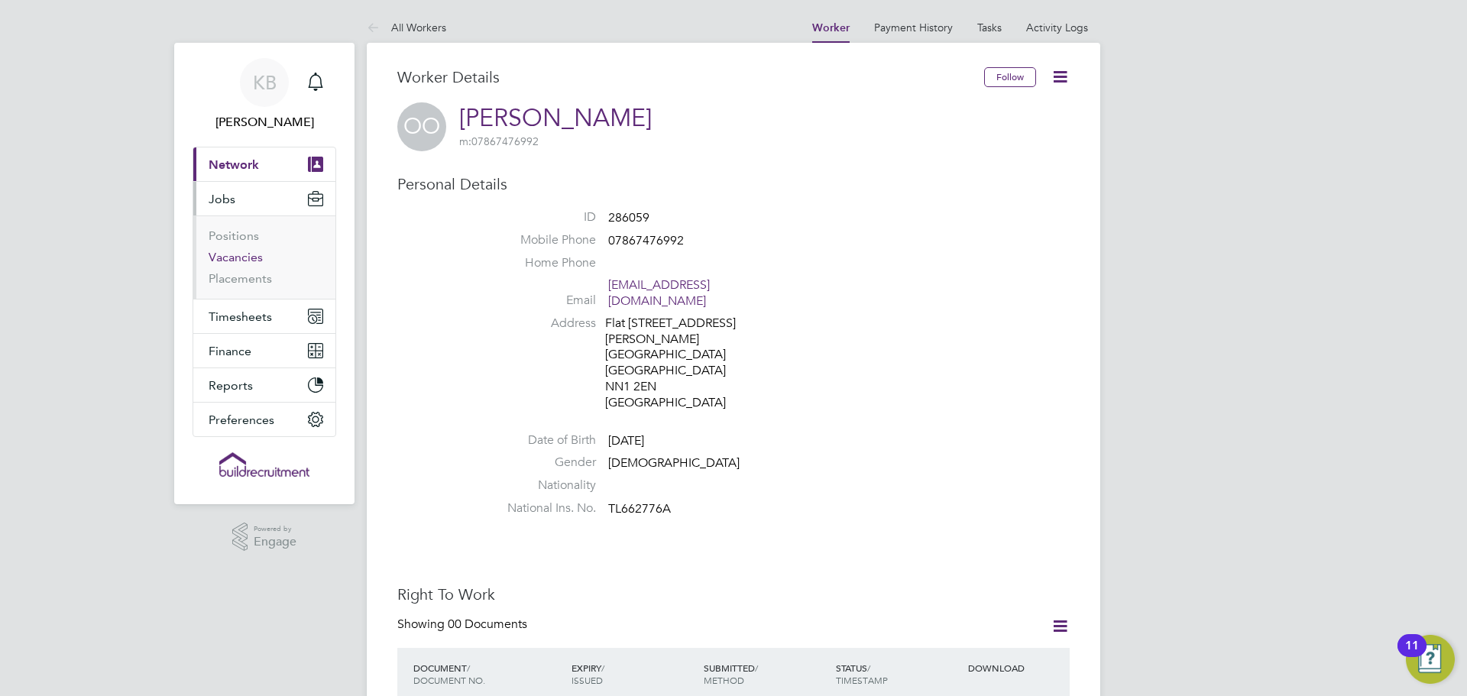
click at [236, 257] on link "Vacancies" at bounding box center [236, 257] width 54 height 15
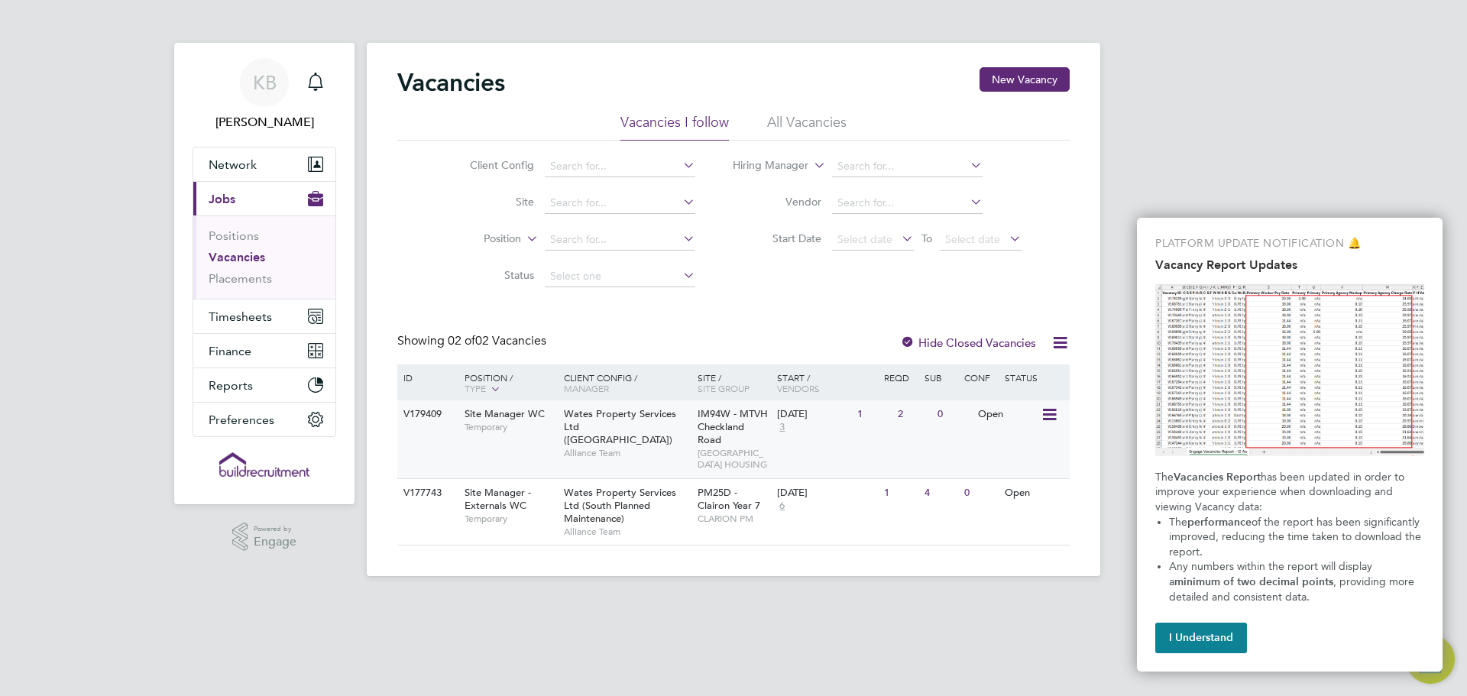
click at [625, 432] on span "Wates Property Services Ltd (Central & North)" at bounding box center [620, 426] width 112 height 39
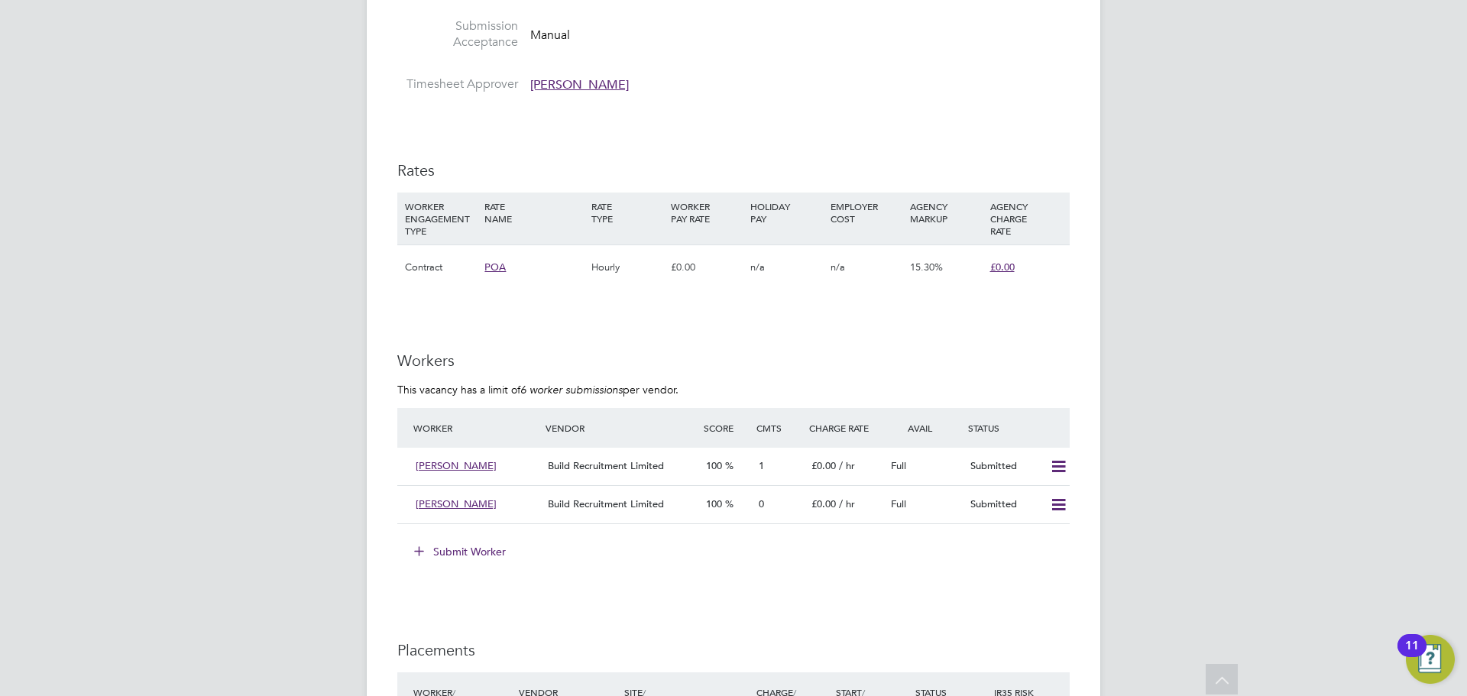
scroll to position [993, 0]
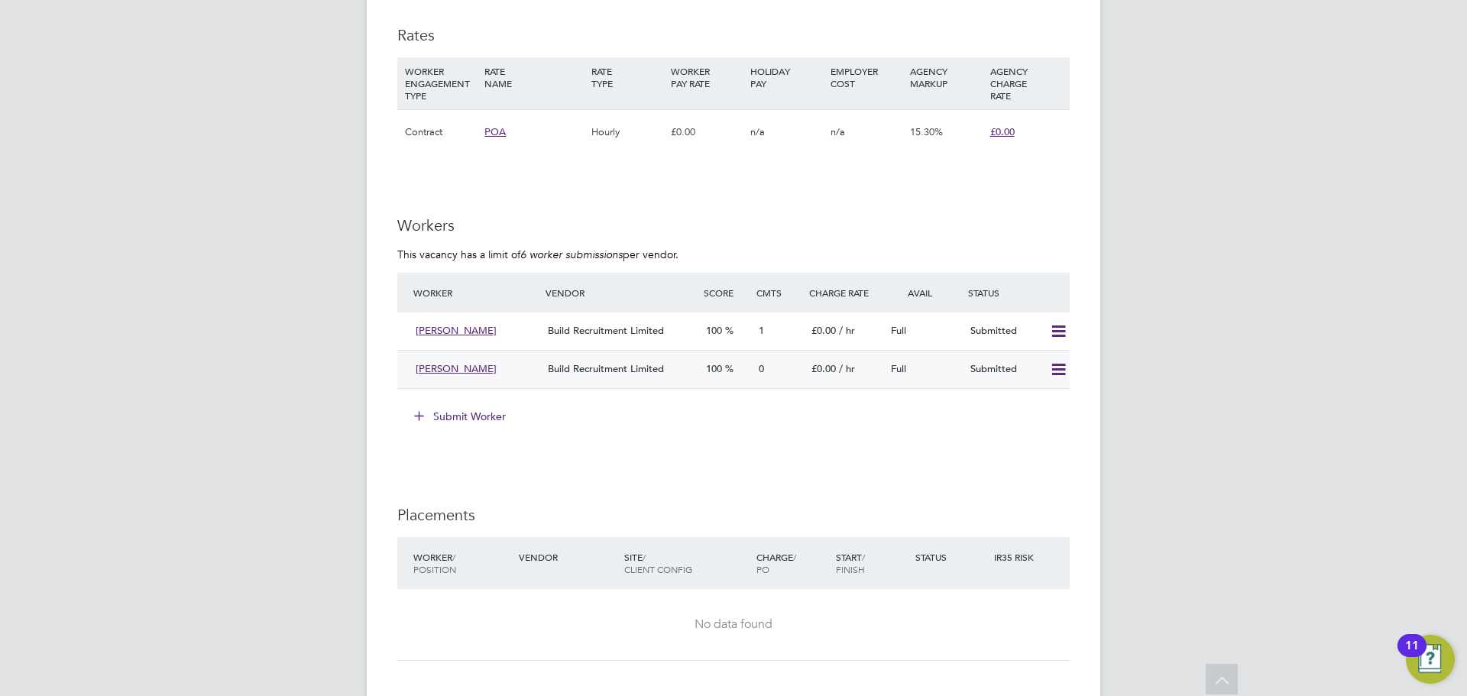
click at [641, 371] on span "Build Recruitment Limited" at bounding box center [606, 368] width 116 height 13
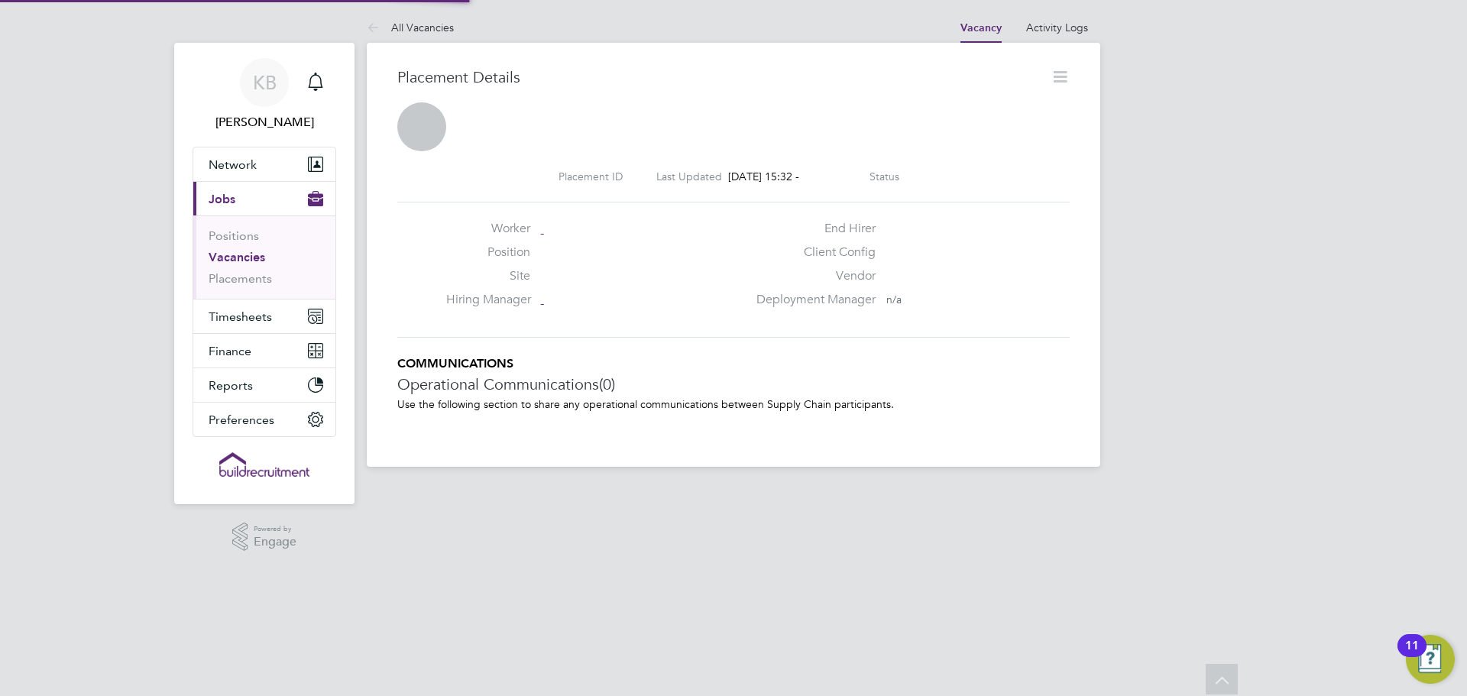
scroll to position [8, 8]
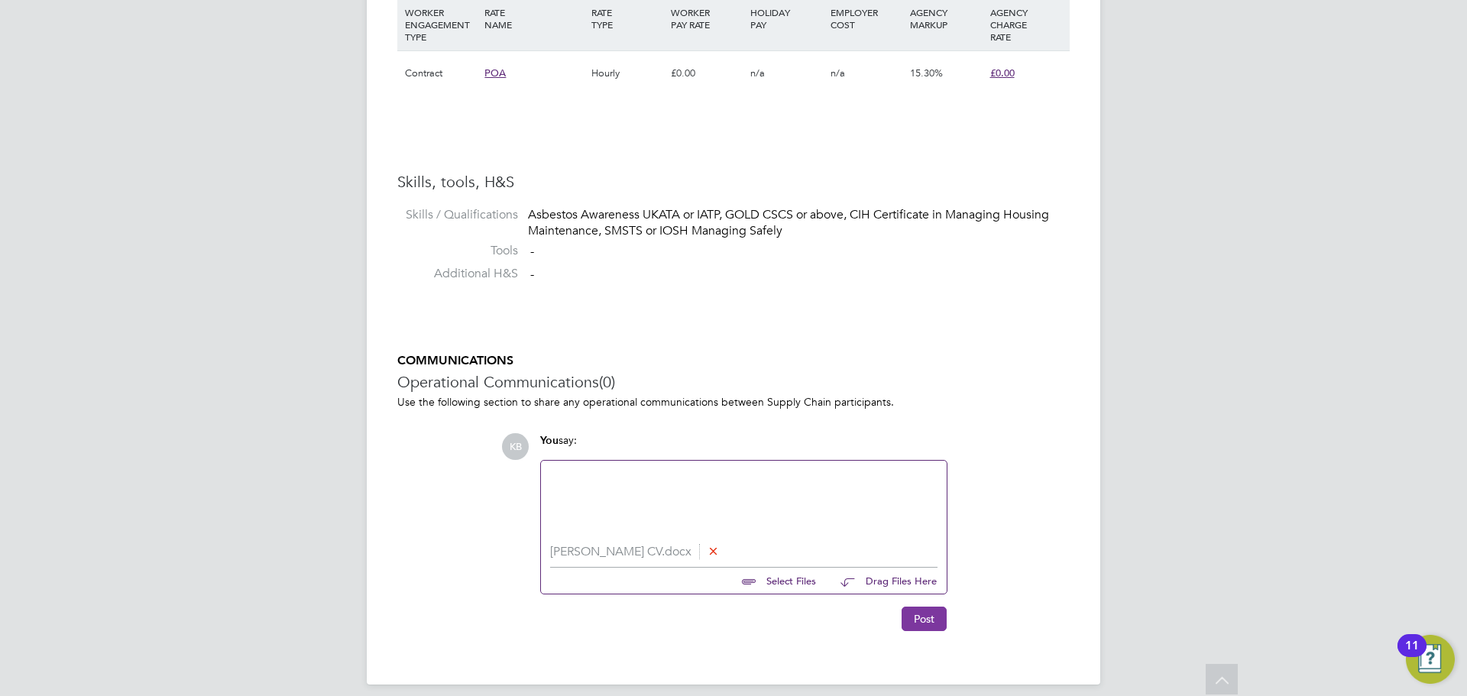
click at [926, 617] on button "Post" at bounding box center [923, 618] width 45 height 24
